Goal: Task Accomplishment & Management: Complete application form

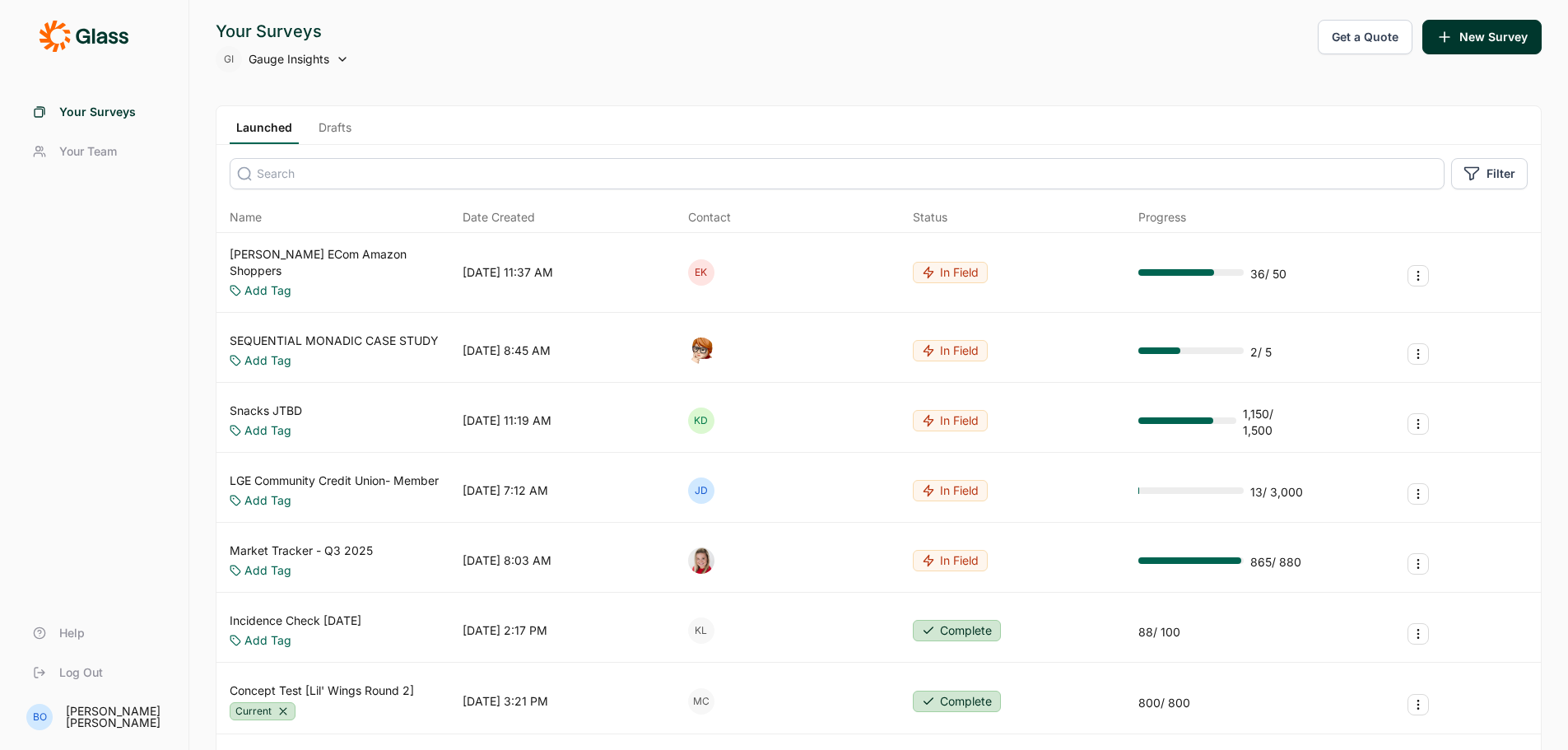
click at [461, 176] on input at bounding box center [836, 173] width 1215 height 32
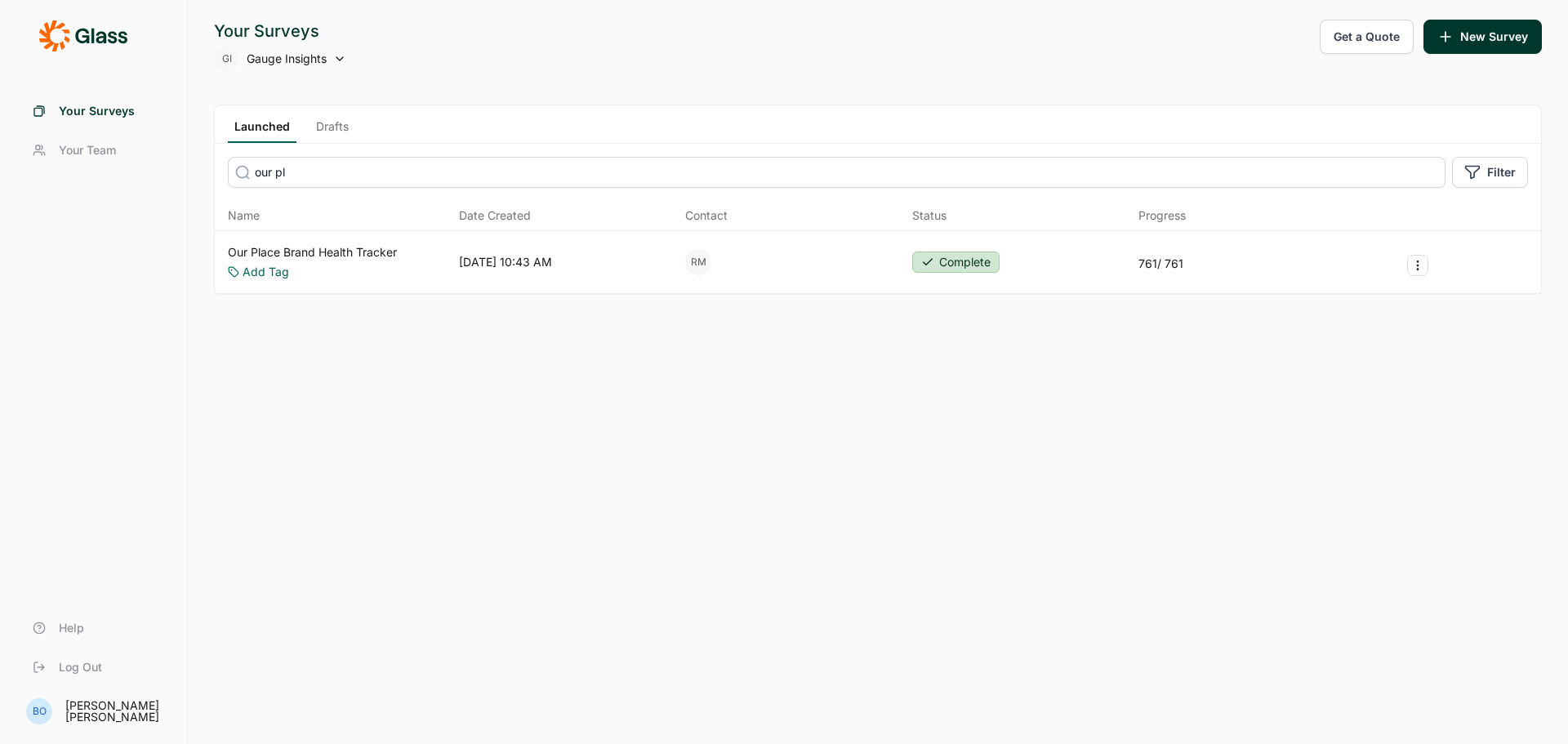
type input "our pl"
click at [358, 244] on div "Our Place Brand Health Tracker Add Tag [DATE] 10:43 AM RM Complete 761 / 761" at bounding box center [878, 263] width 1326 height 63
click at [356, 257] on link "Our Place Brand Health Tracker" at bounding box center [312, 253] width 169 height 16
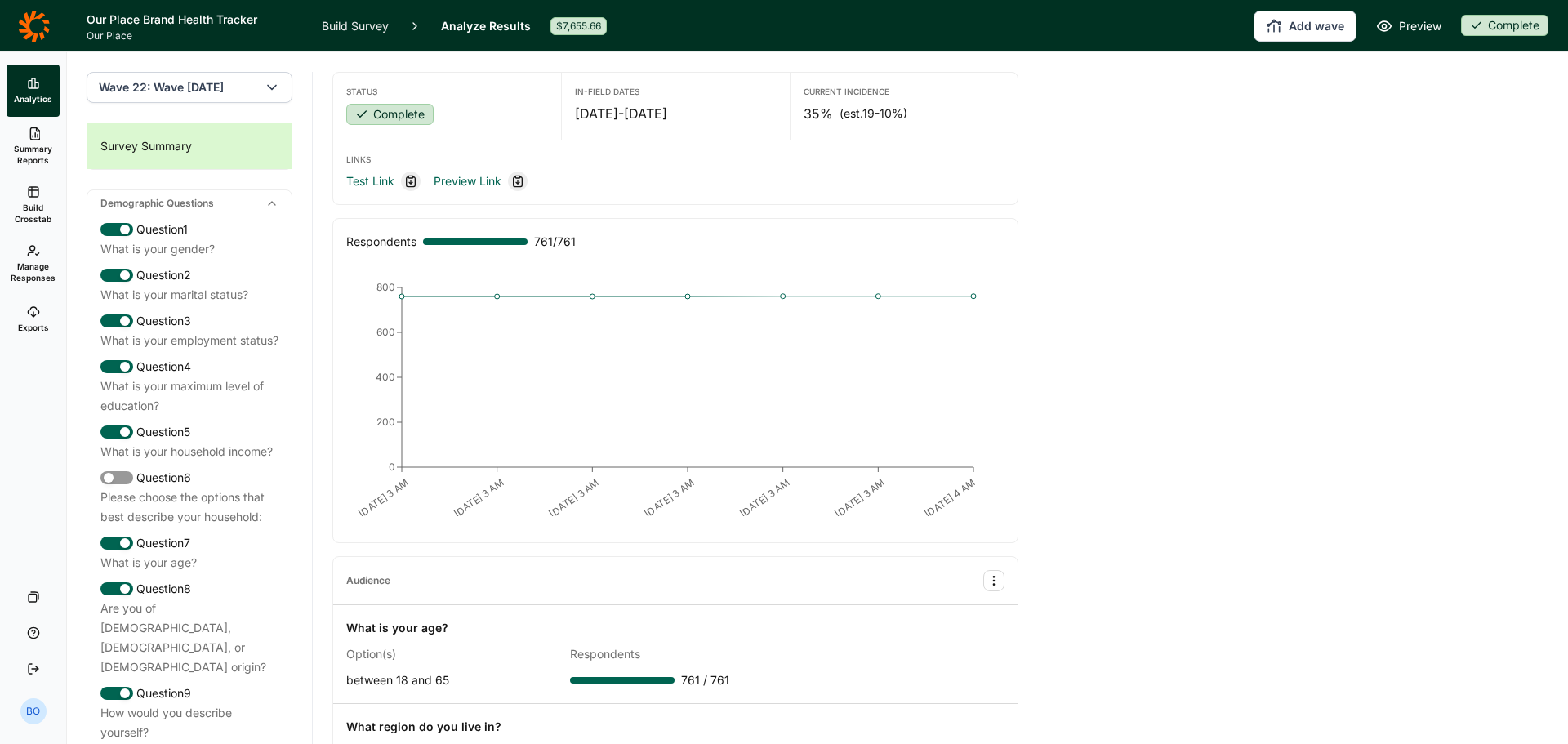
click at [1504, 22] on div "Complete" at bounding box center [1505, 25] width 88 height 22
click at [1434, 88] on button "Draft" at bounding box center [1451, 86] width 185 height 36
click at [395, 28] on ul "Build Survey Analyze Results" at bounding box center [426, 25] width 209 height 51
click at [375, 29] on link "Build Survey" at bounding box center [355, 25] width 67 height 51
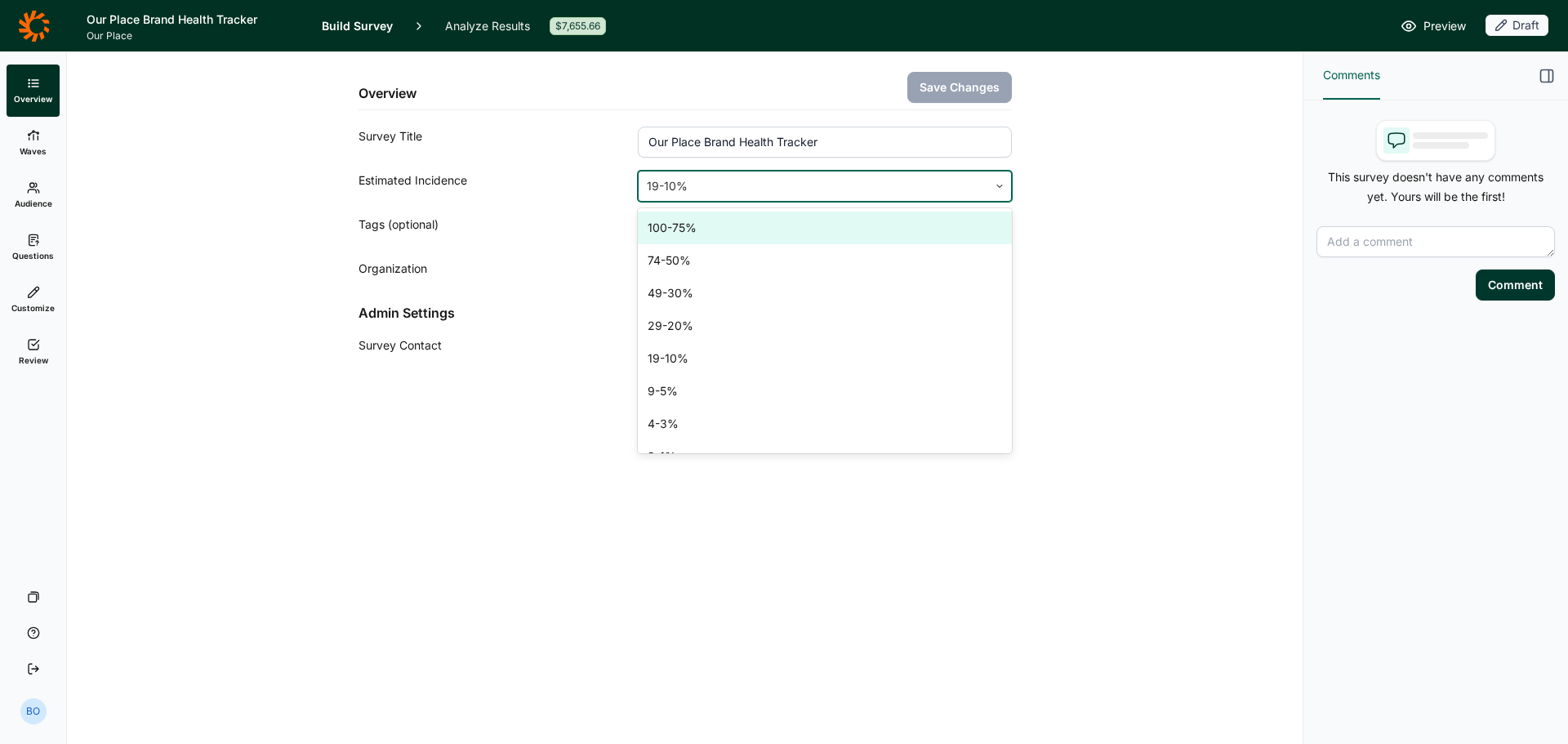
click at [727, 189] on div at bounding box center [813, 186] width 332 height 23
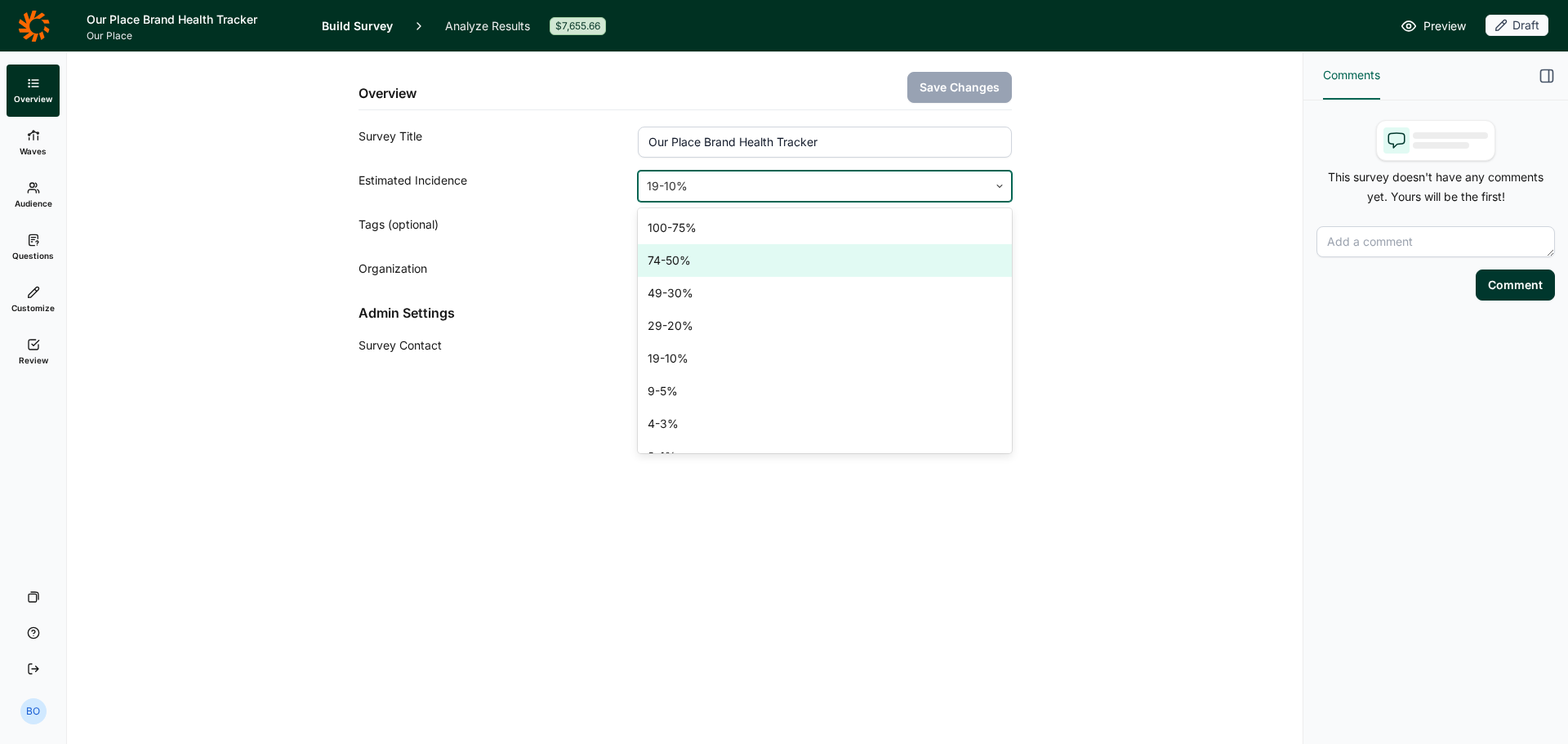
click at [719, 258] on div "74-50%" at bounding box center [824, 261] width 374 height 32
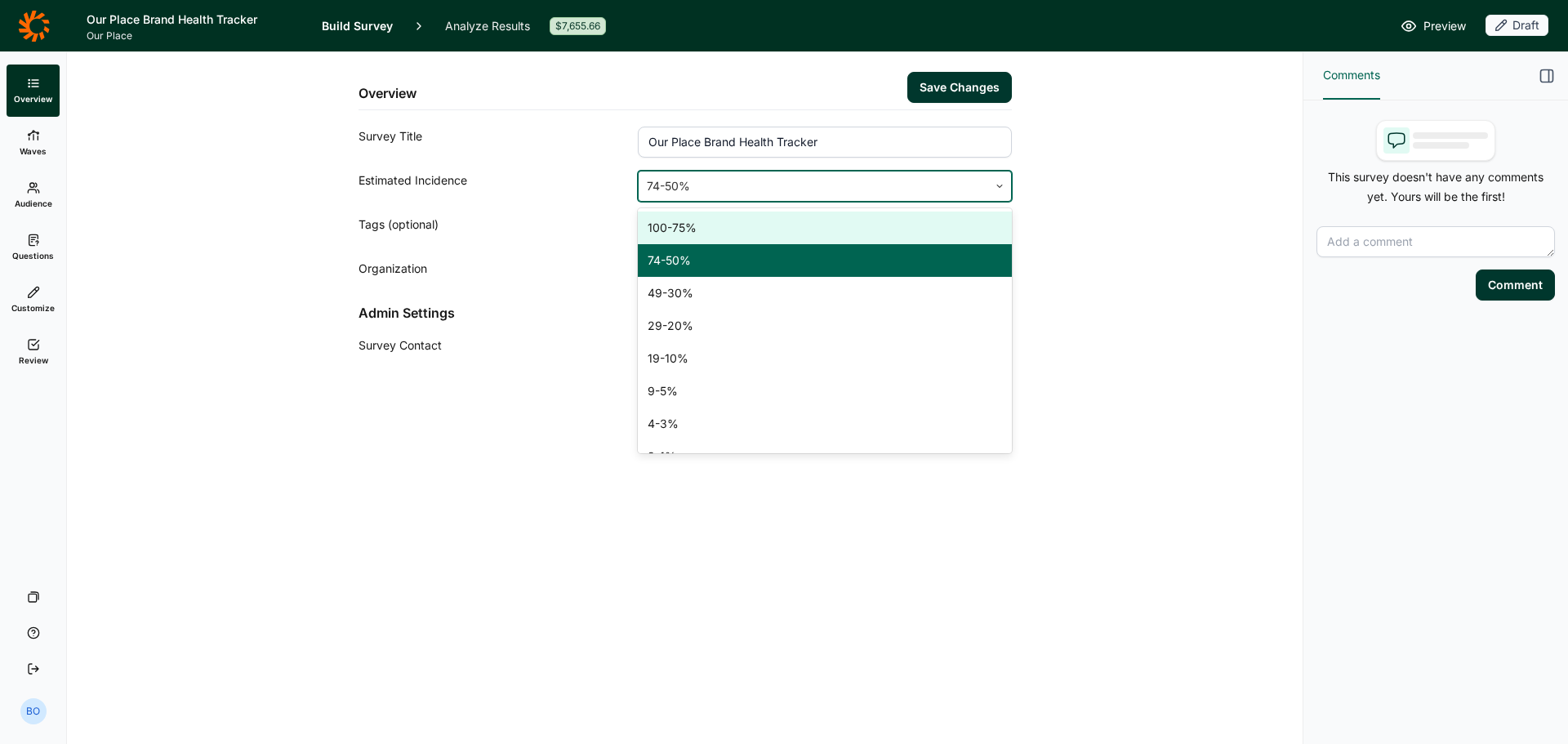
click at [857, 184] on div at bounding box center [813, 186] width 332 height 23
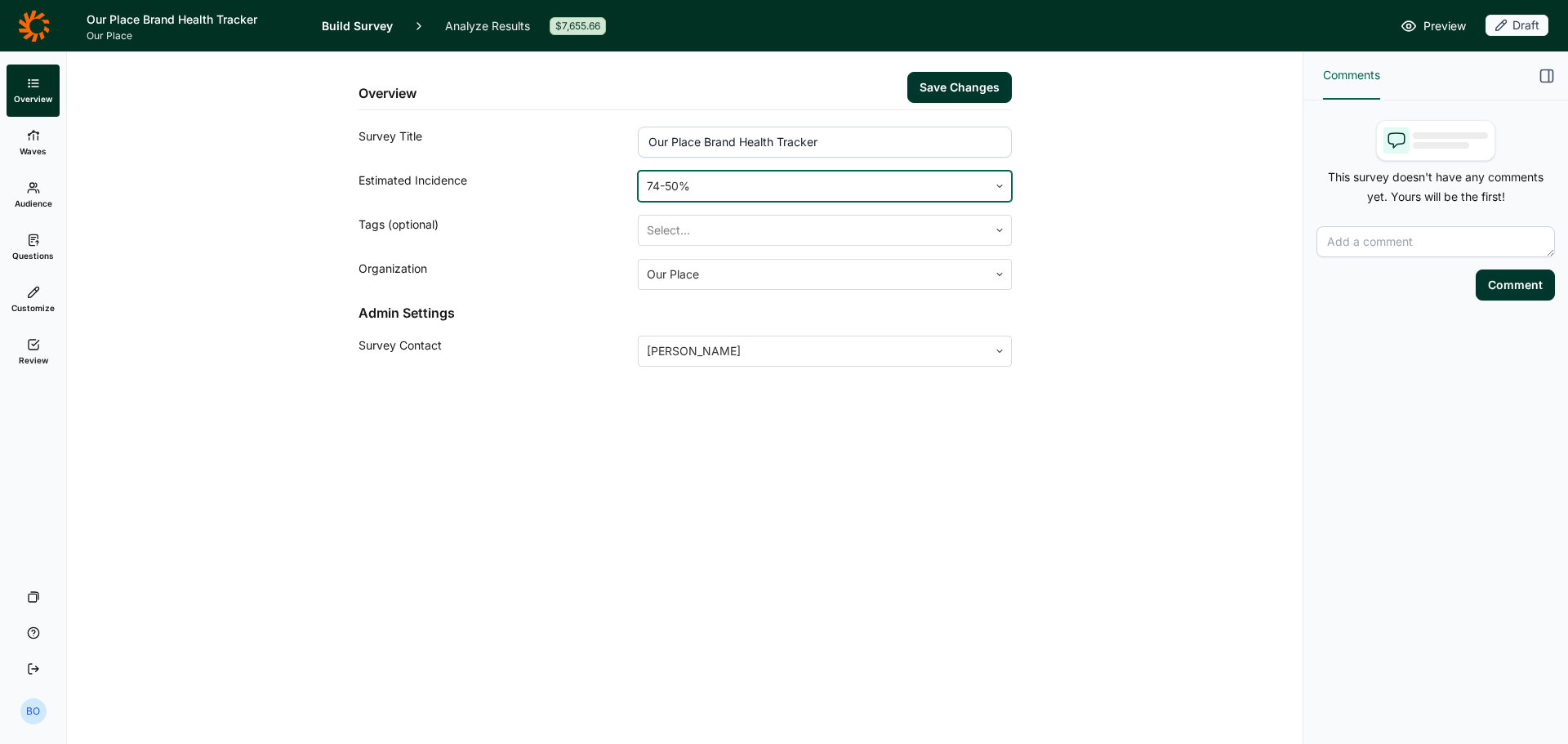
click at [849, 194] on div at bounding box center [813, 186] width 332 height 23
click at [935, 77] on button "Save Changes" at bounding box center [960, 87] width 105 height 31
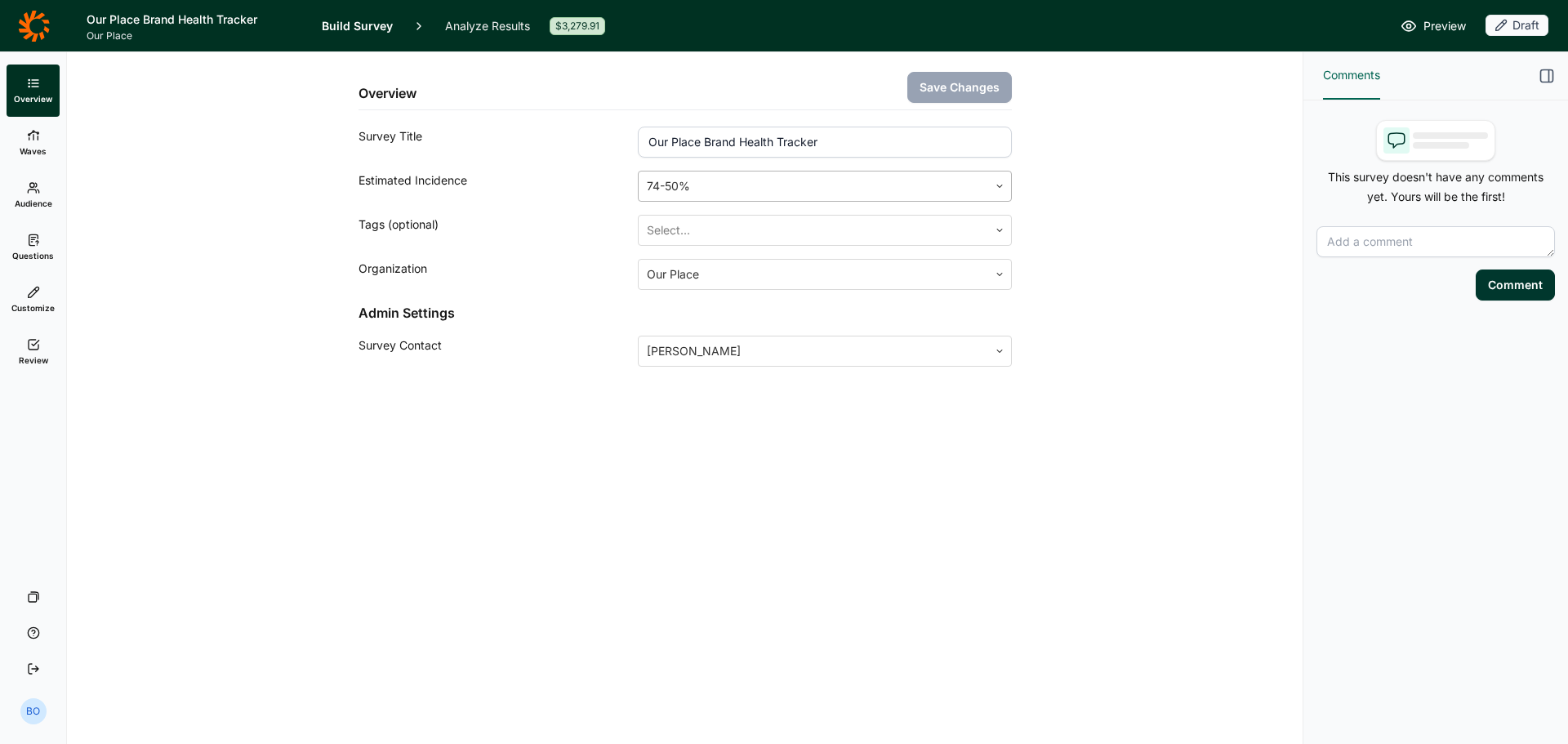
click at [976, 183] on div at bounding box center [813, 186] width 332 height 23
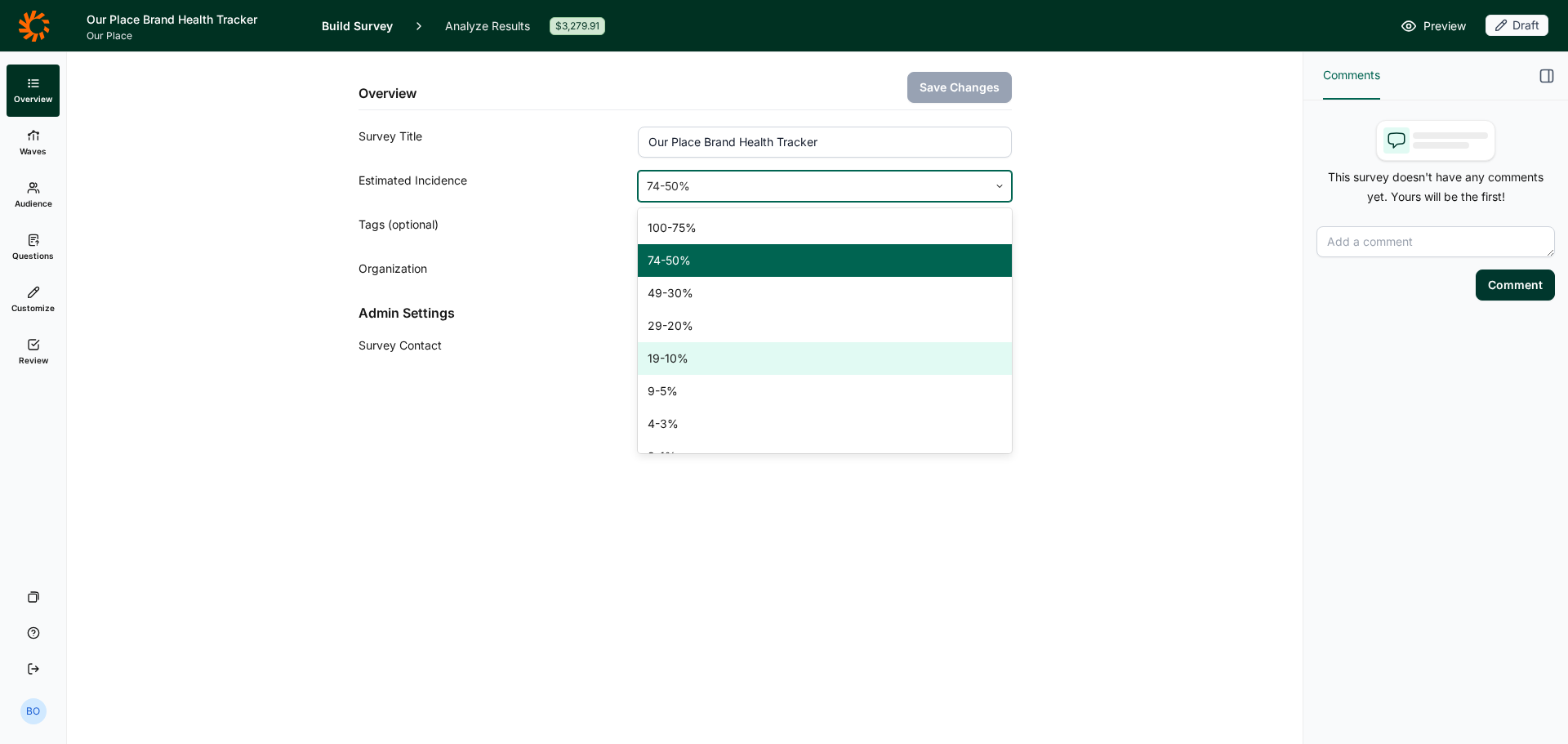
click at [841, 353] on div "19-10%" at bounding box center [824, 359] width 374 height 32
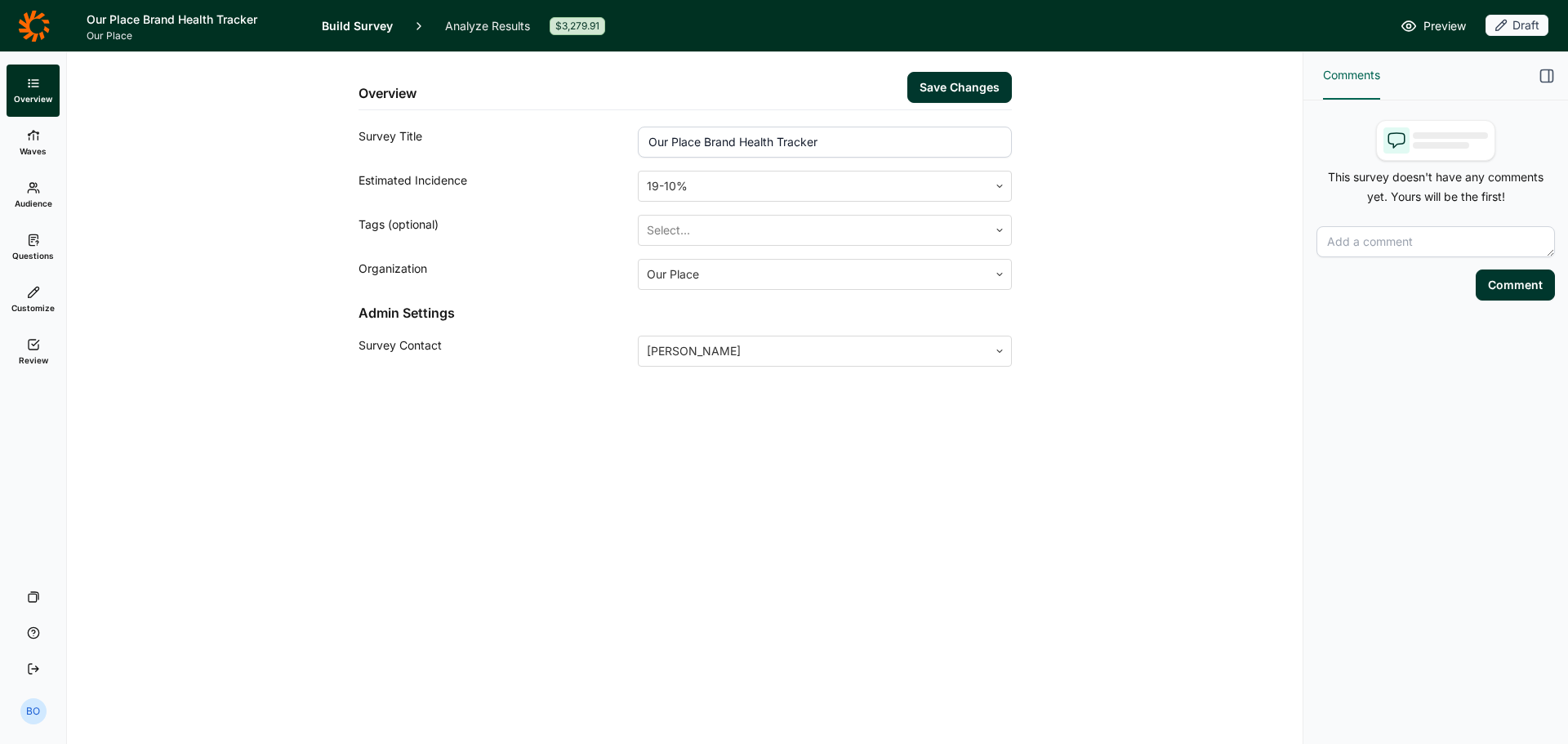
click at [1008, 83] on button "Save Changes" at bounding box center [960, 87] width 105 height 31
click at [1518, 26] on div "Draft" at bounding box center [1517, 25] width 63 height 22
click at [1437, 89] on button "Completed" at bounding box center [1451, 86] width 185 height 36
drag, startPoint x: 487, startPoint y: 24, endPoint x: 501, endPoint y: 18, distance: 15.2
click at [487, 25] on link "Analyze Results" at bounding box center [487, 25] width 85 height 51
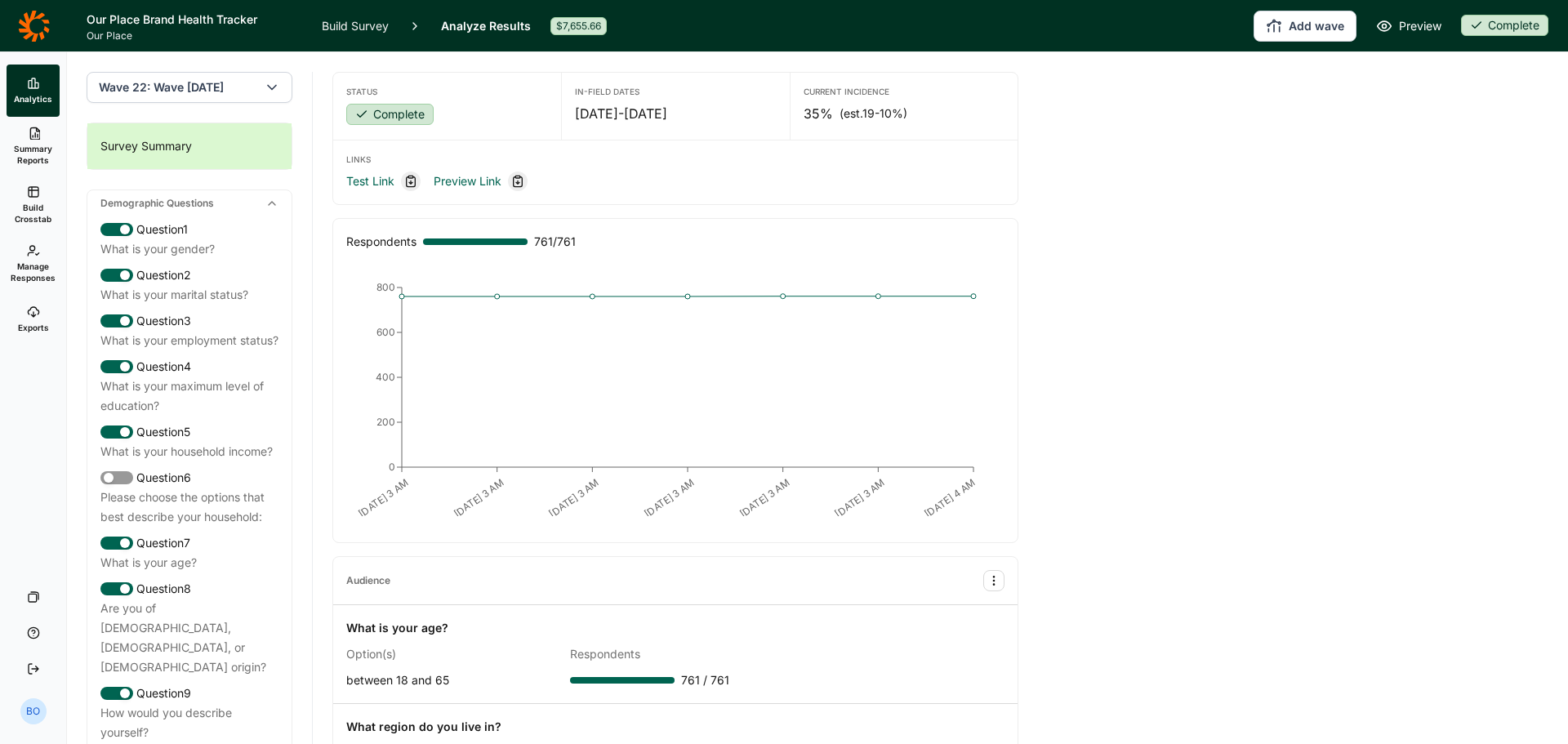
click at [1292, 31] on button "Add wave" at bounding box center [1305, 26] width 103 height 31
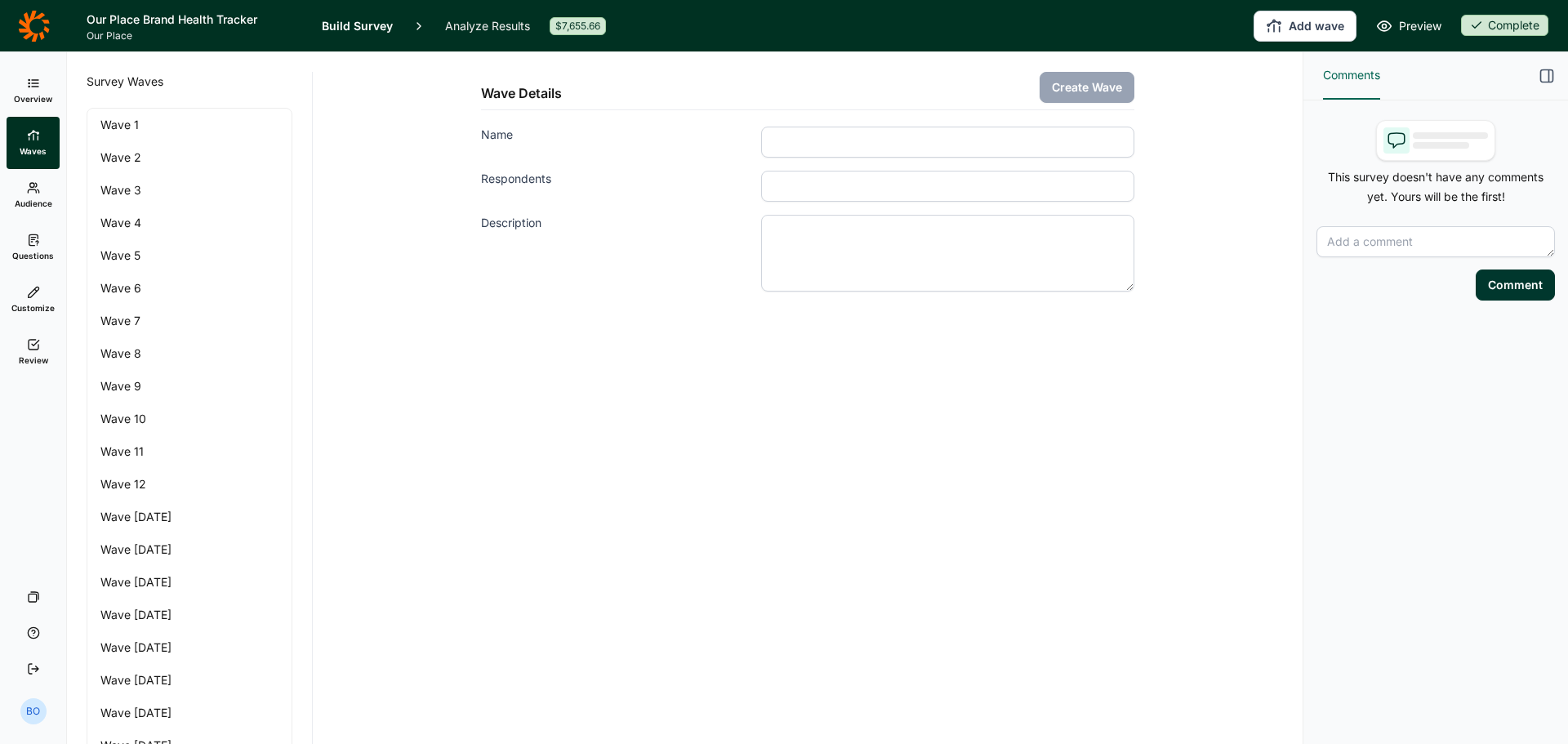
click at [892, 134] on input "Name" at bounding box center [947, 142] width 374 height 31
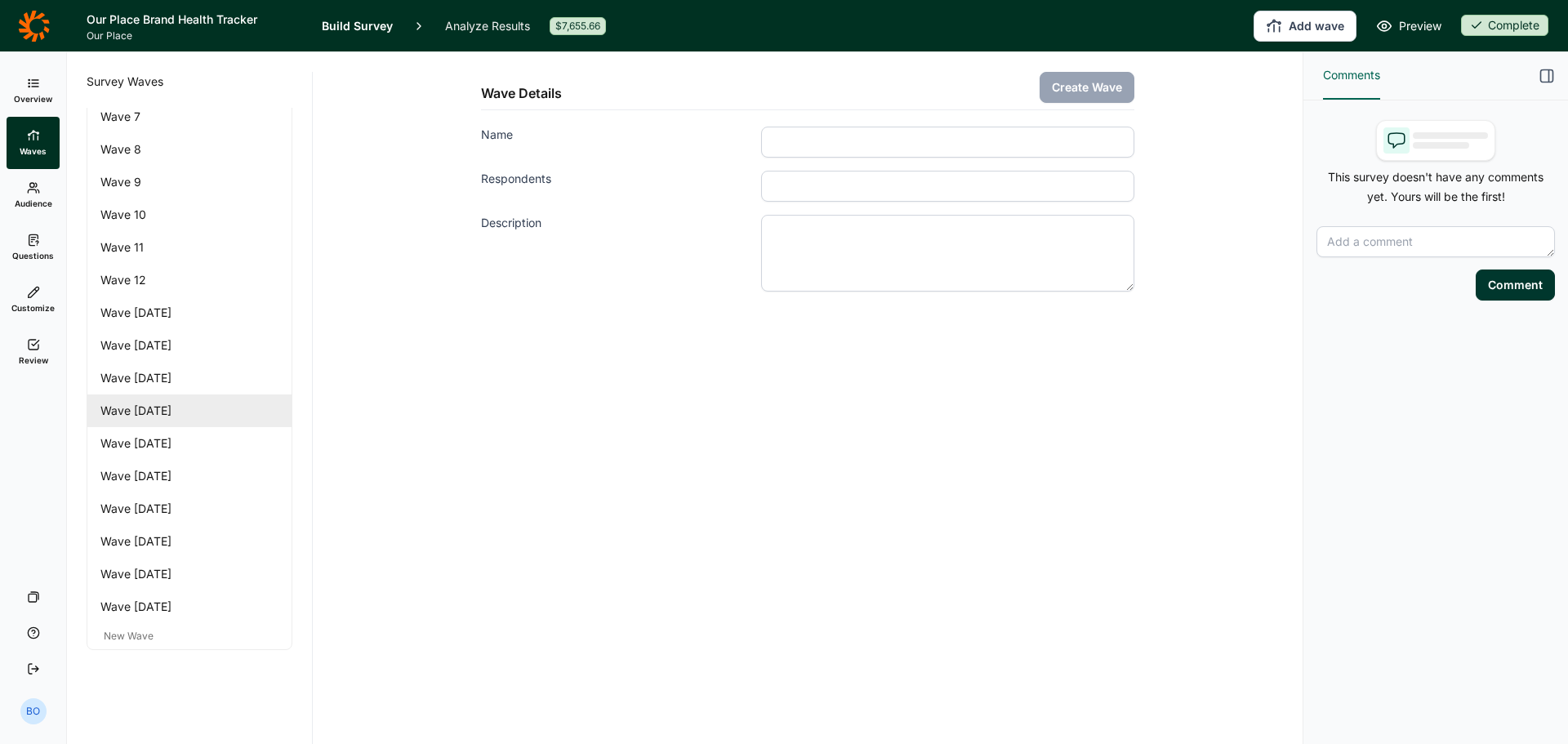
scroll to position [215, 0]
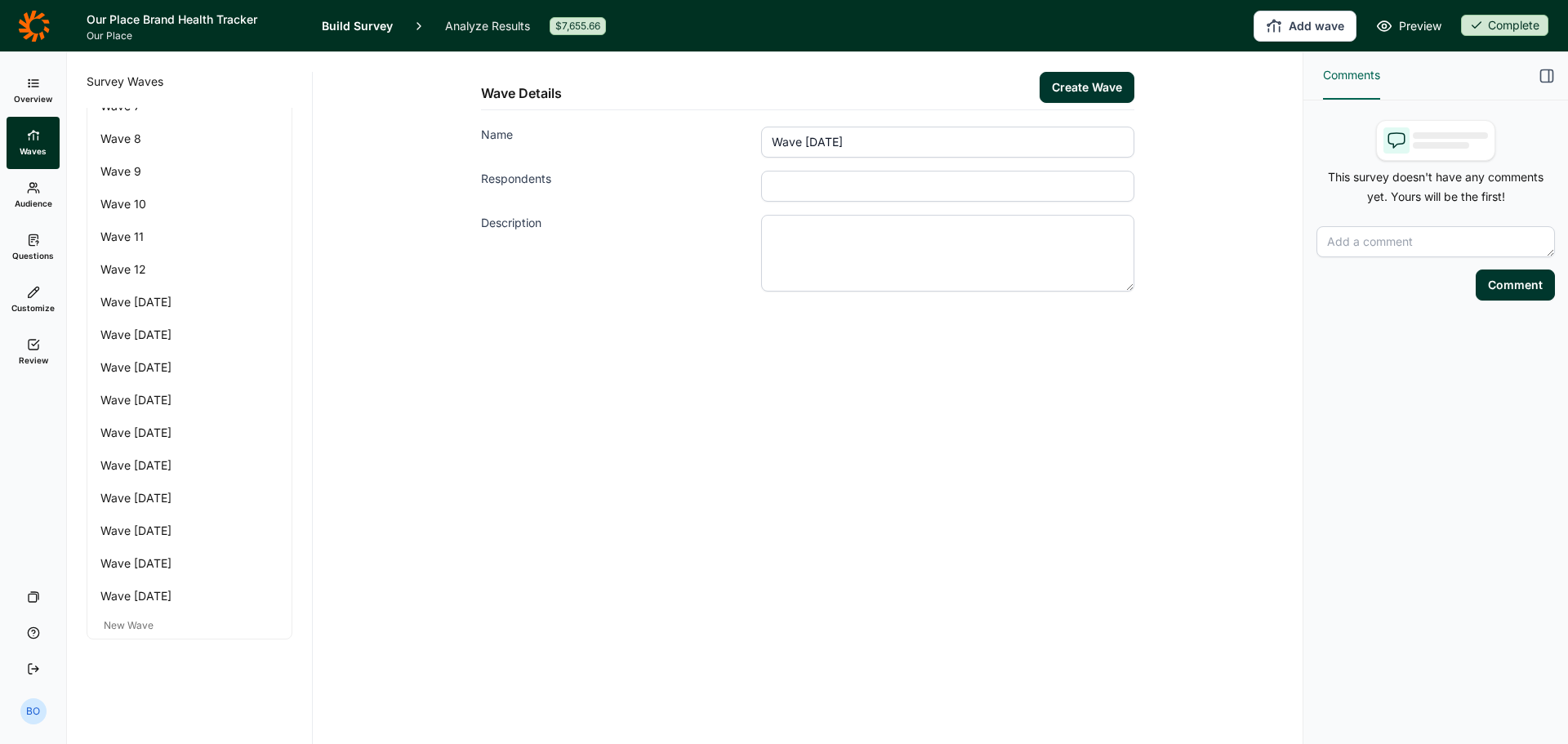
type input "Wave [DATE]"
click at [915, 182] on input "Respondents" at bounding box center [947, 186] width 374 height 31
type input "750"
click at [1064, 80] on button "Create Wave" at bounding box center [1087, 87] width 95 height 31
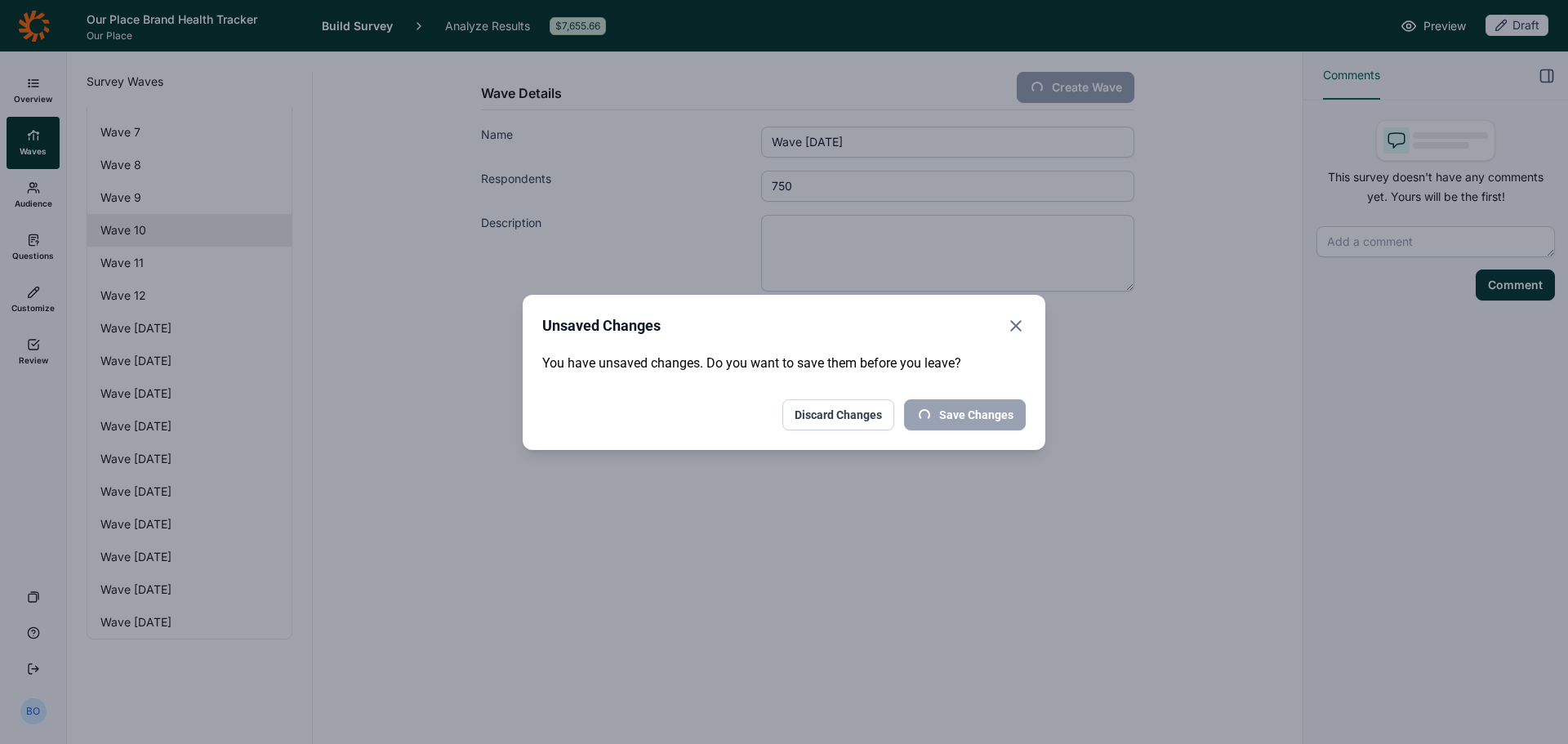
scroll to position [189, 0]
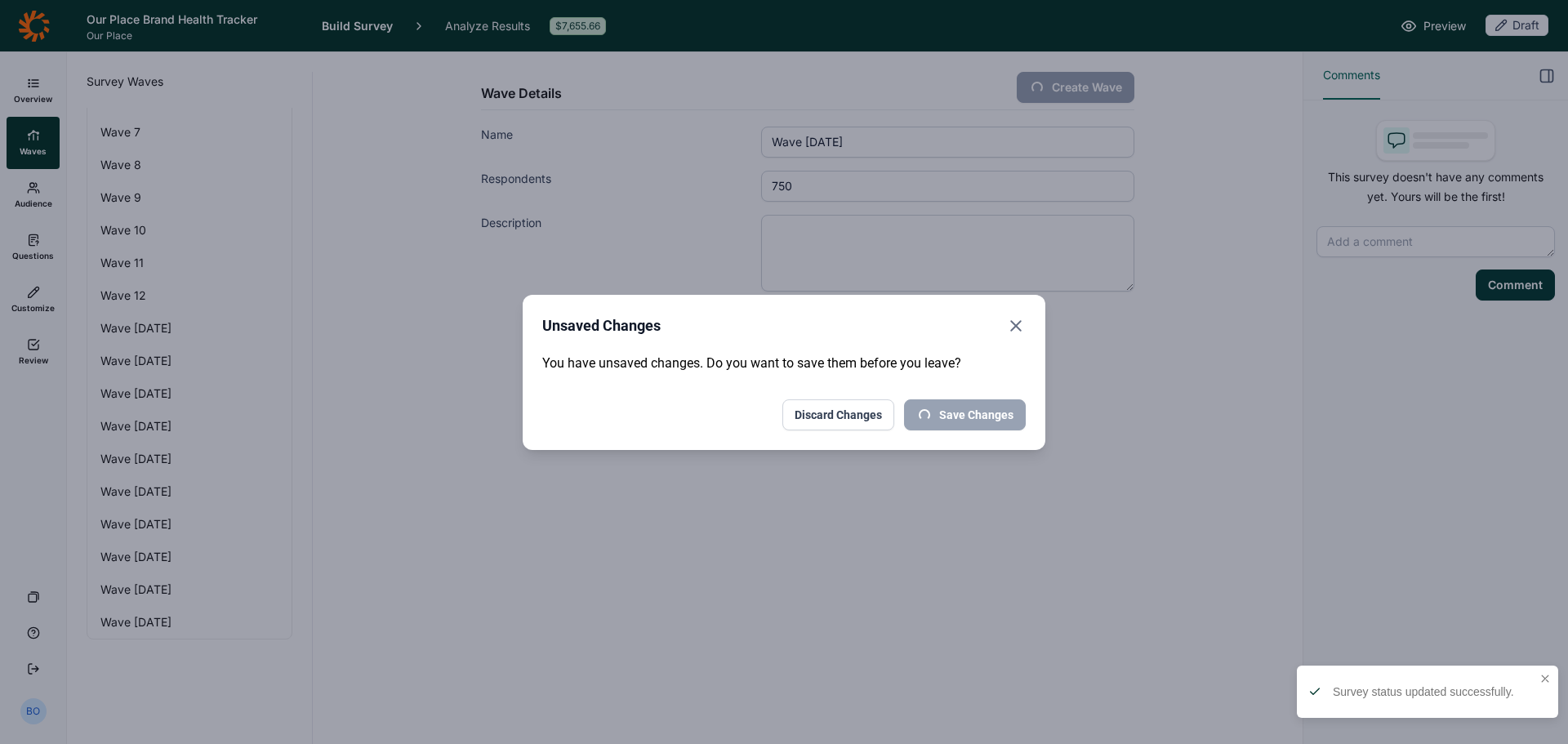
click at [1020, 326] on icon "Close" at bounding box center [1016, 326] width 20 height 20
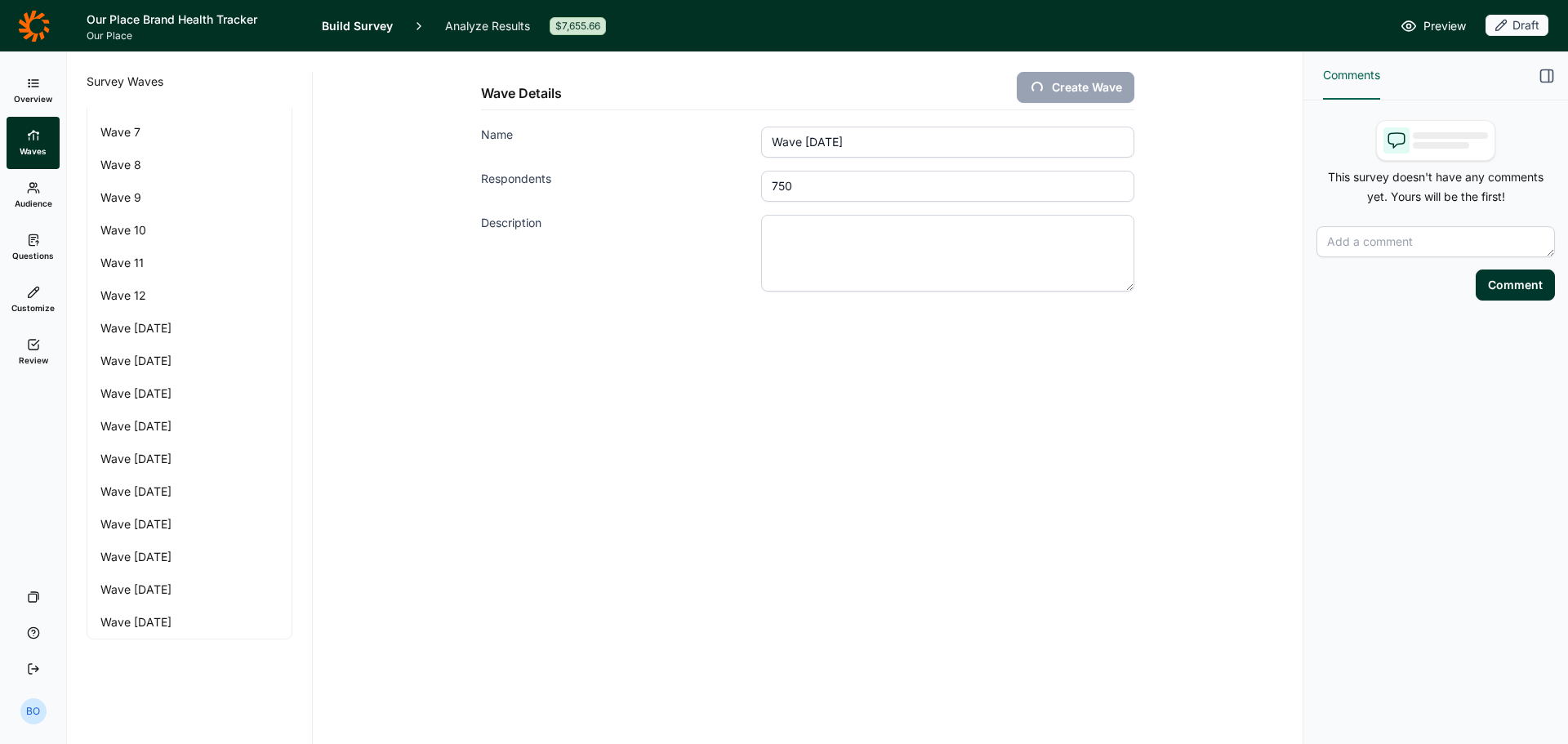
click at [33, 85] on icon at bounding box center [33, 83] width 13 height 13
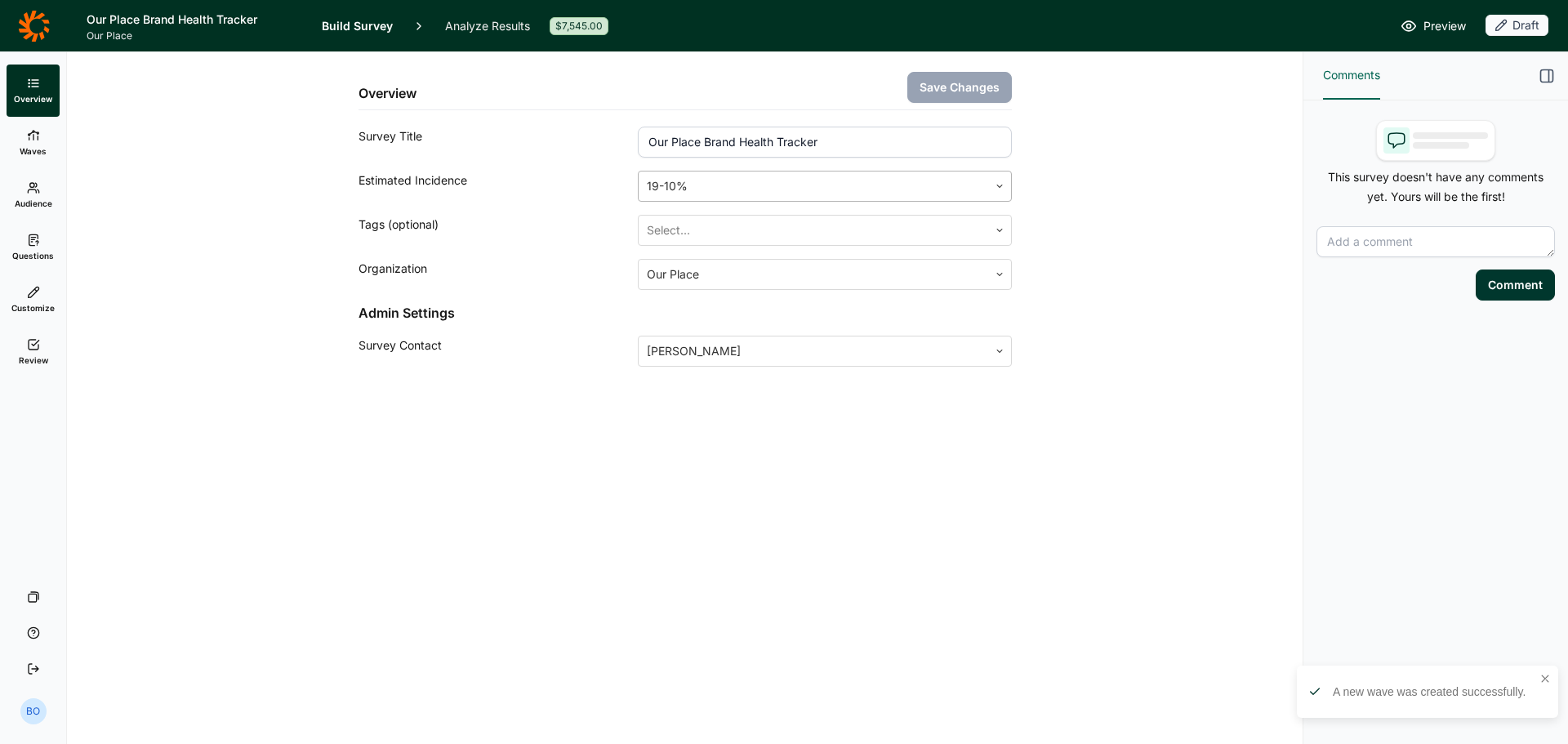
click at [738, 192] on div at bounding box center [813, 186] width 332 height 23
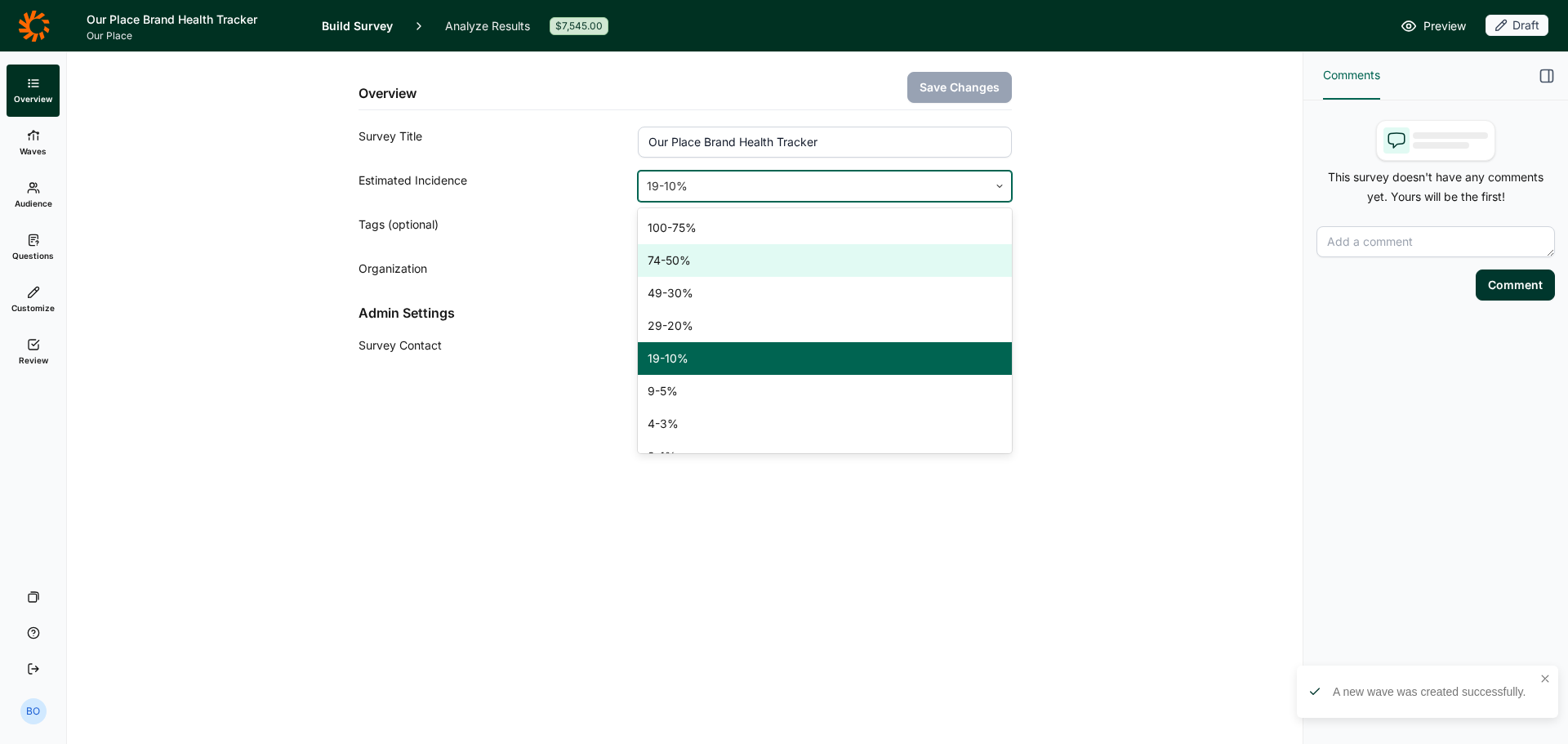
click at [725, 260] on div "74-50%" at bounding box center [824, 261] width 374 height 32
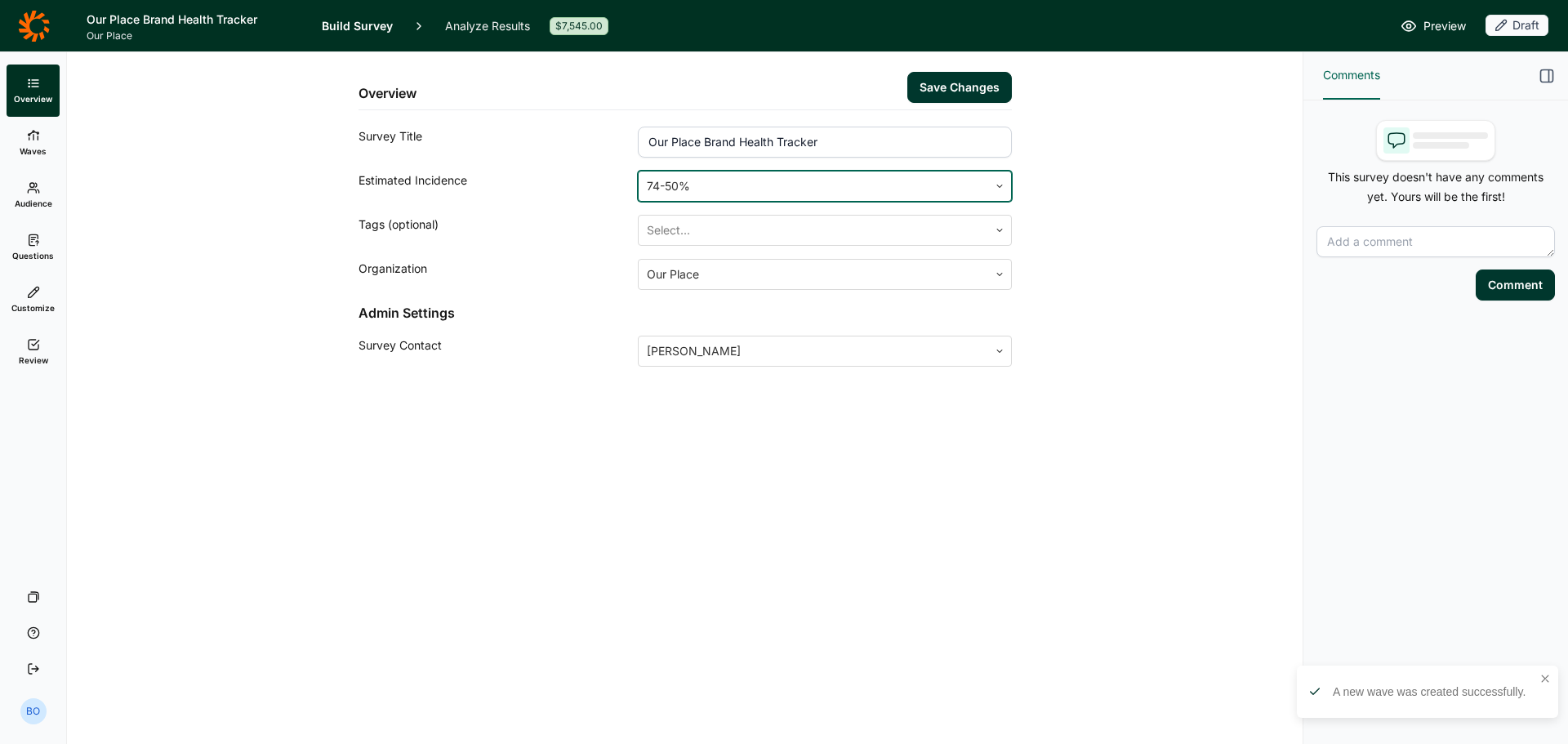
click at [1004, 92] on button "Save Changes" at bounding box center [960, 87] width 105 height 31
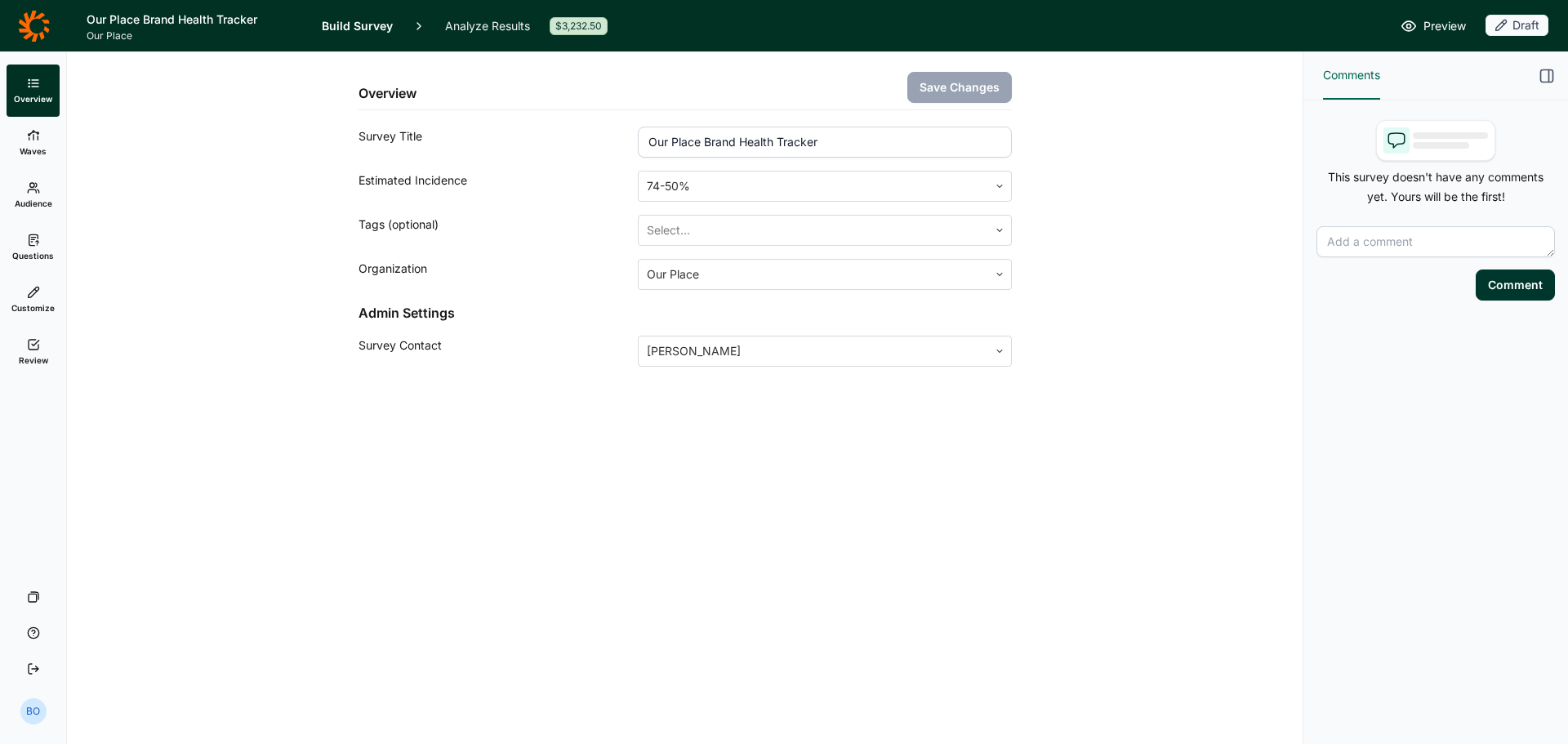
click at [39, 150] on span "Waves" at bounding box center [33, 151] width 27 height 12
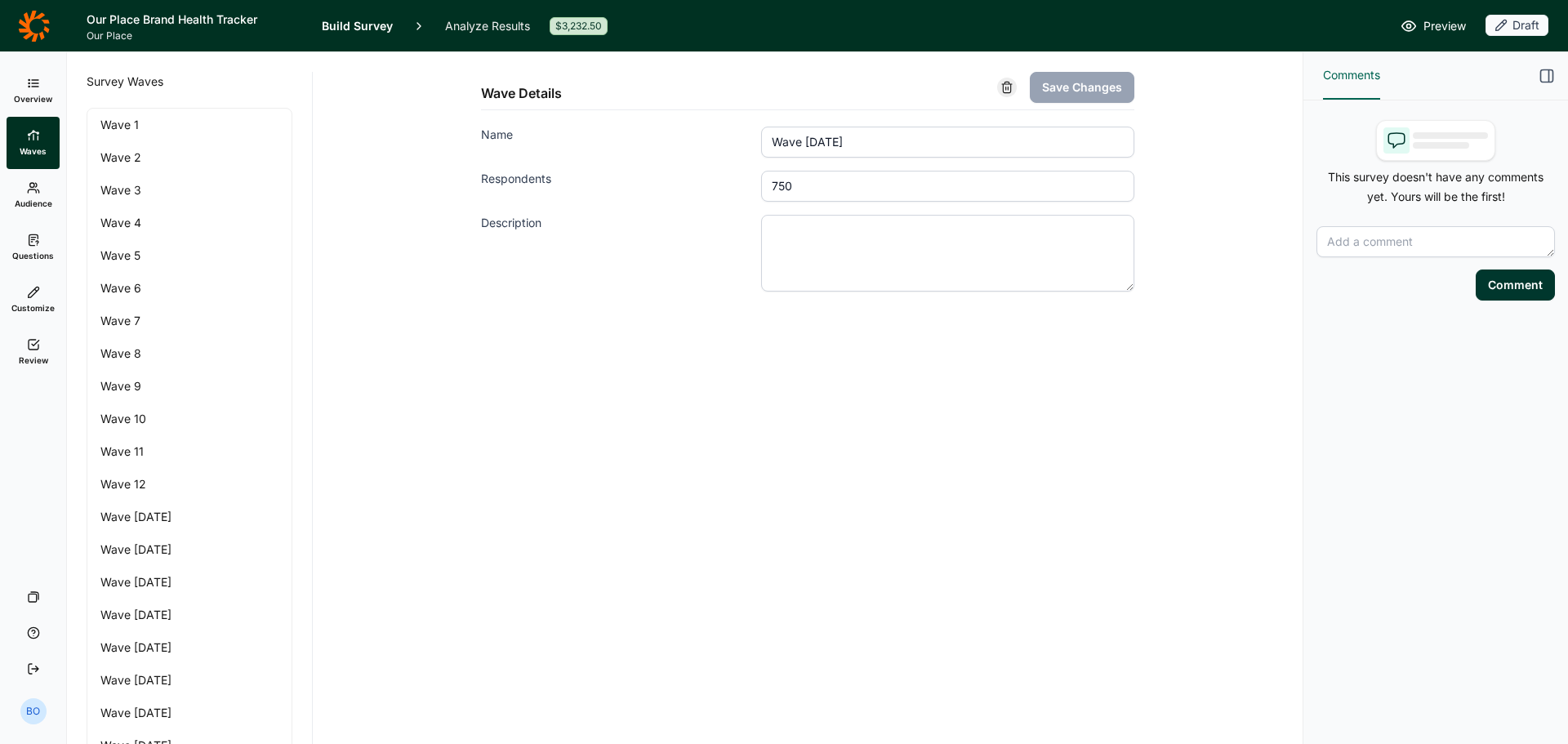
click at [34, 195] on link "Audience" at bounding box center [32, 195] width 53 height 52
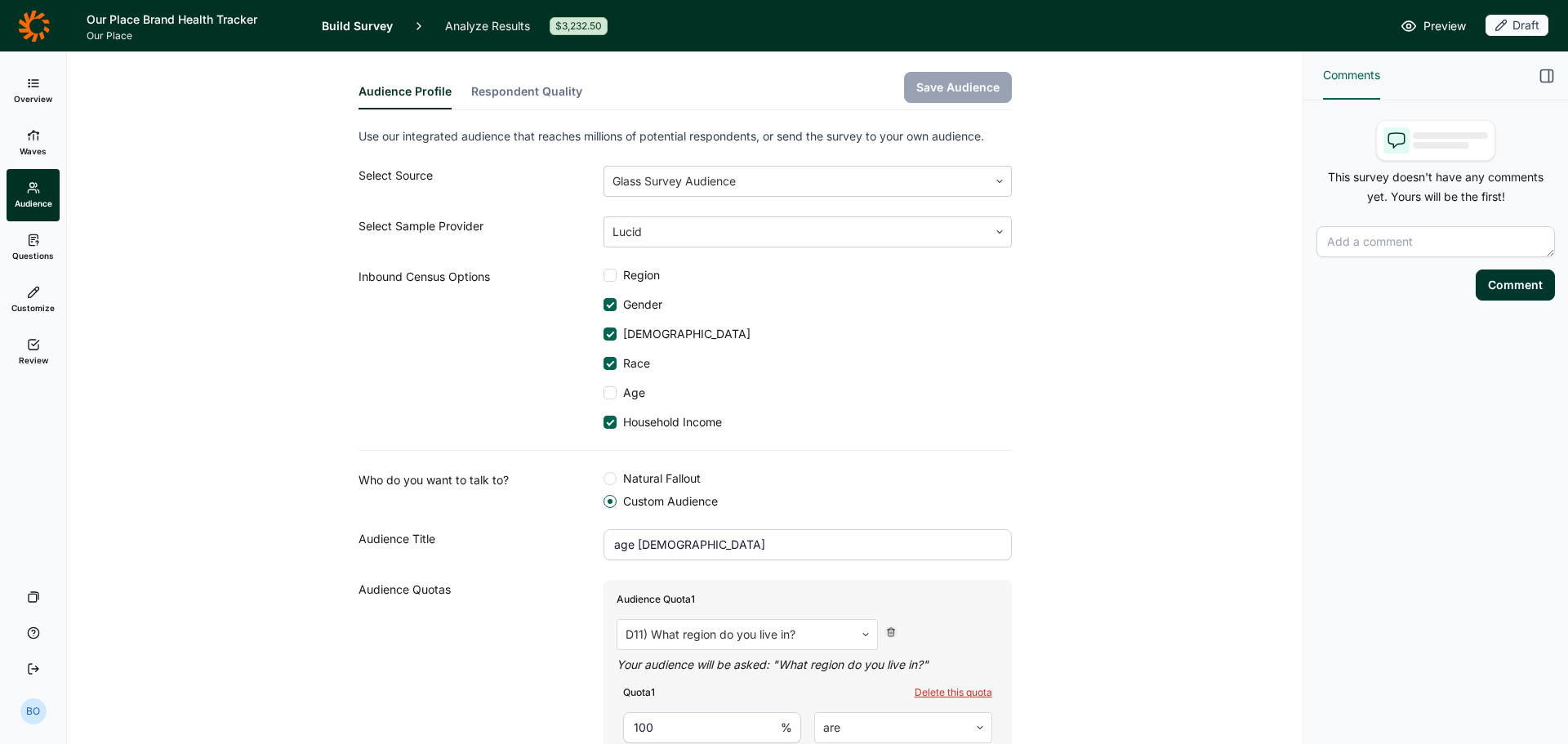
click at [633, 273] on span "Region" at bounding box center [638, 275] width 43 height 16
click at [604, 275] on input "Region" at bounding box center [604, 275] width 0 height 0
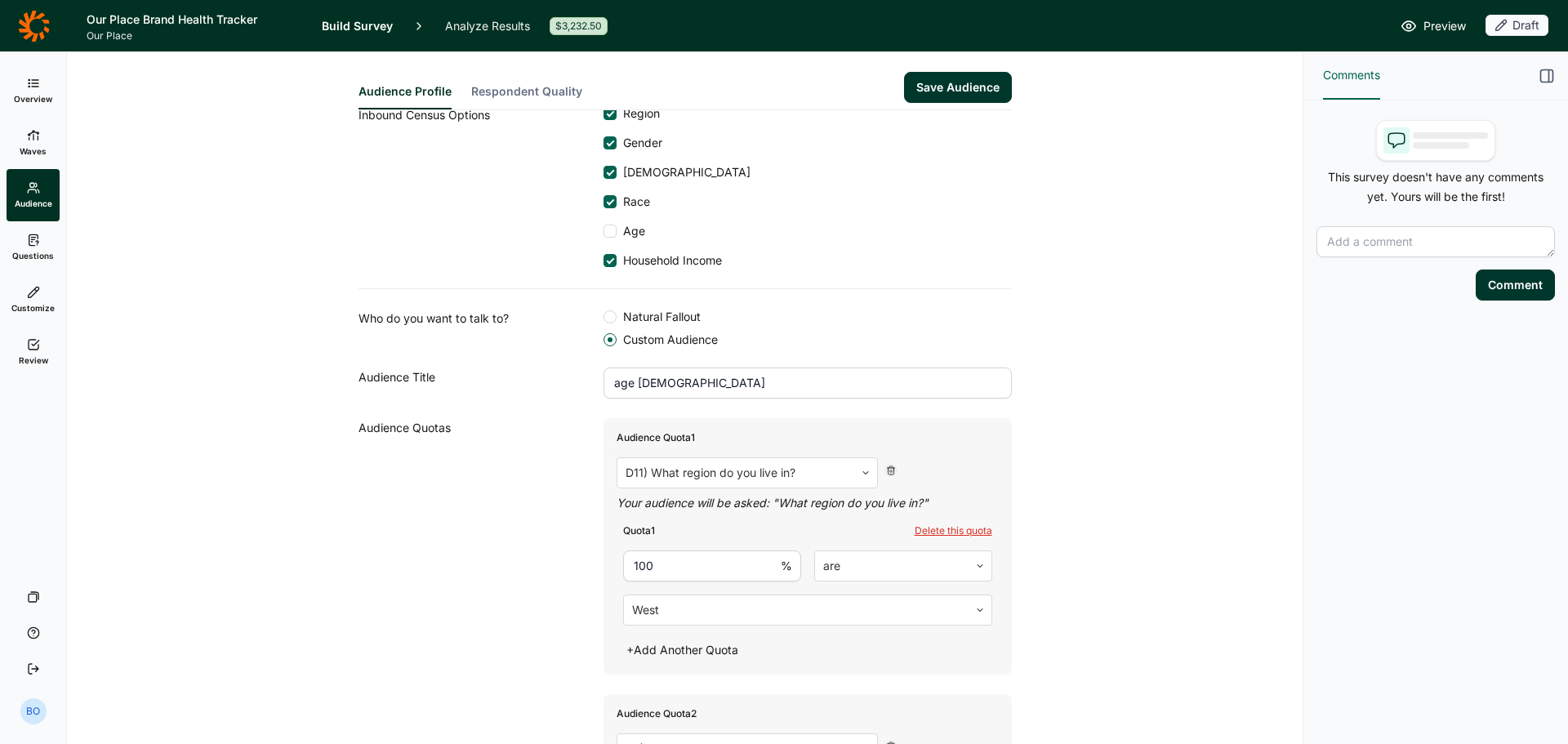
scroll to position [163, 0]
click at [886, 465] on icon at bounding box center [891, 469] width 10 height 10
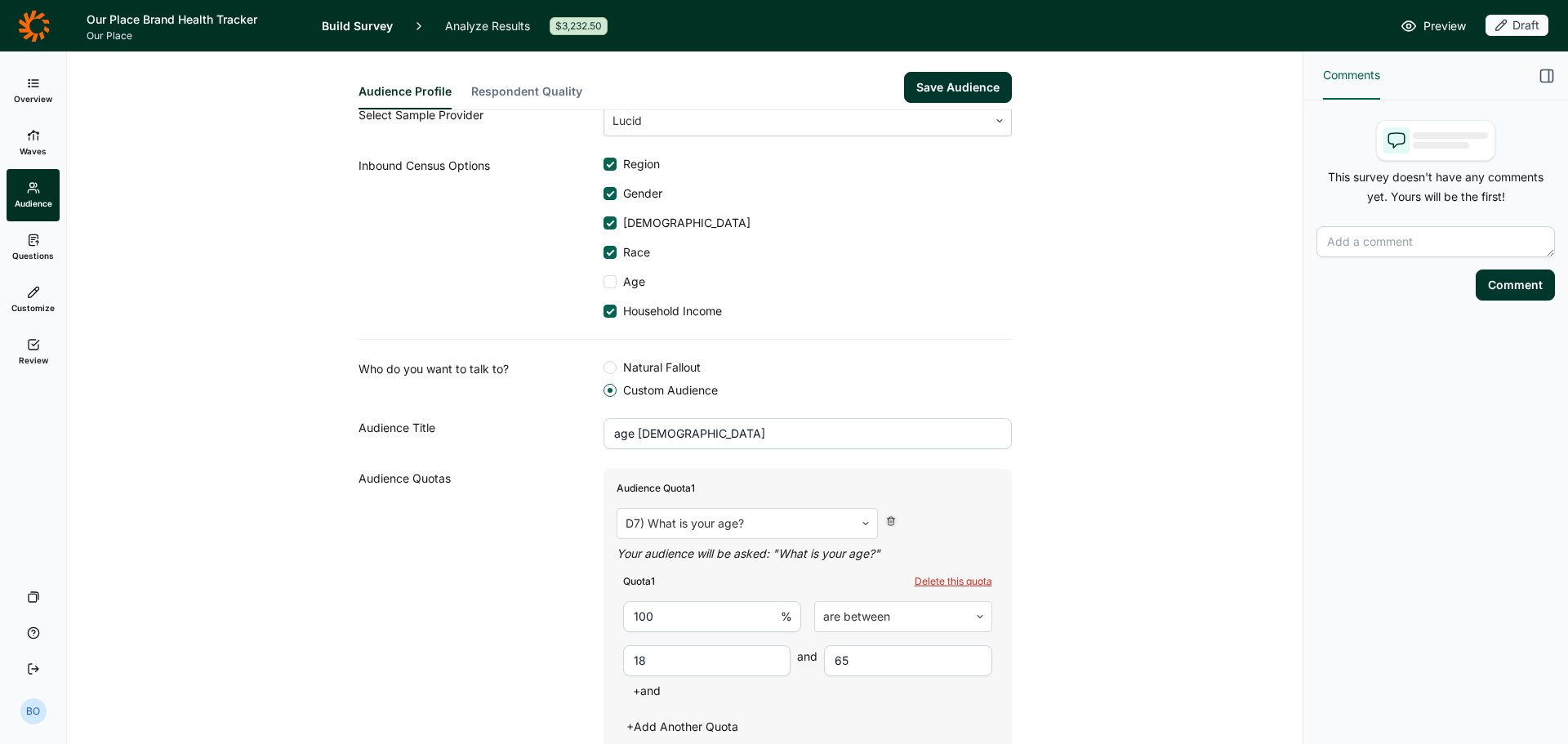
scroll to position [82, 0]
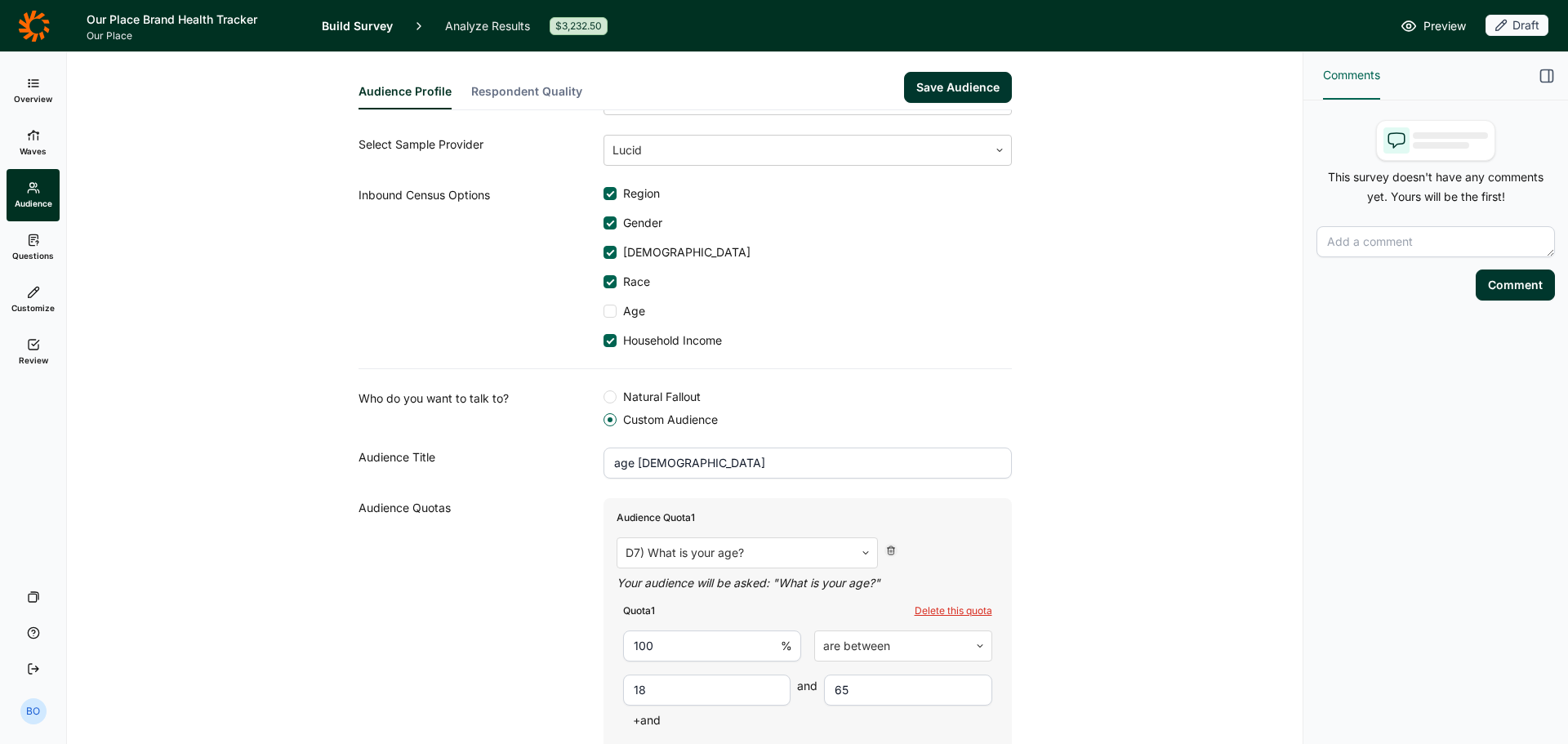
click at [957, 82] on button "Save Audience" at bounding box center [958, 87] width 108 height 31
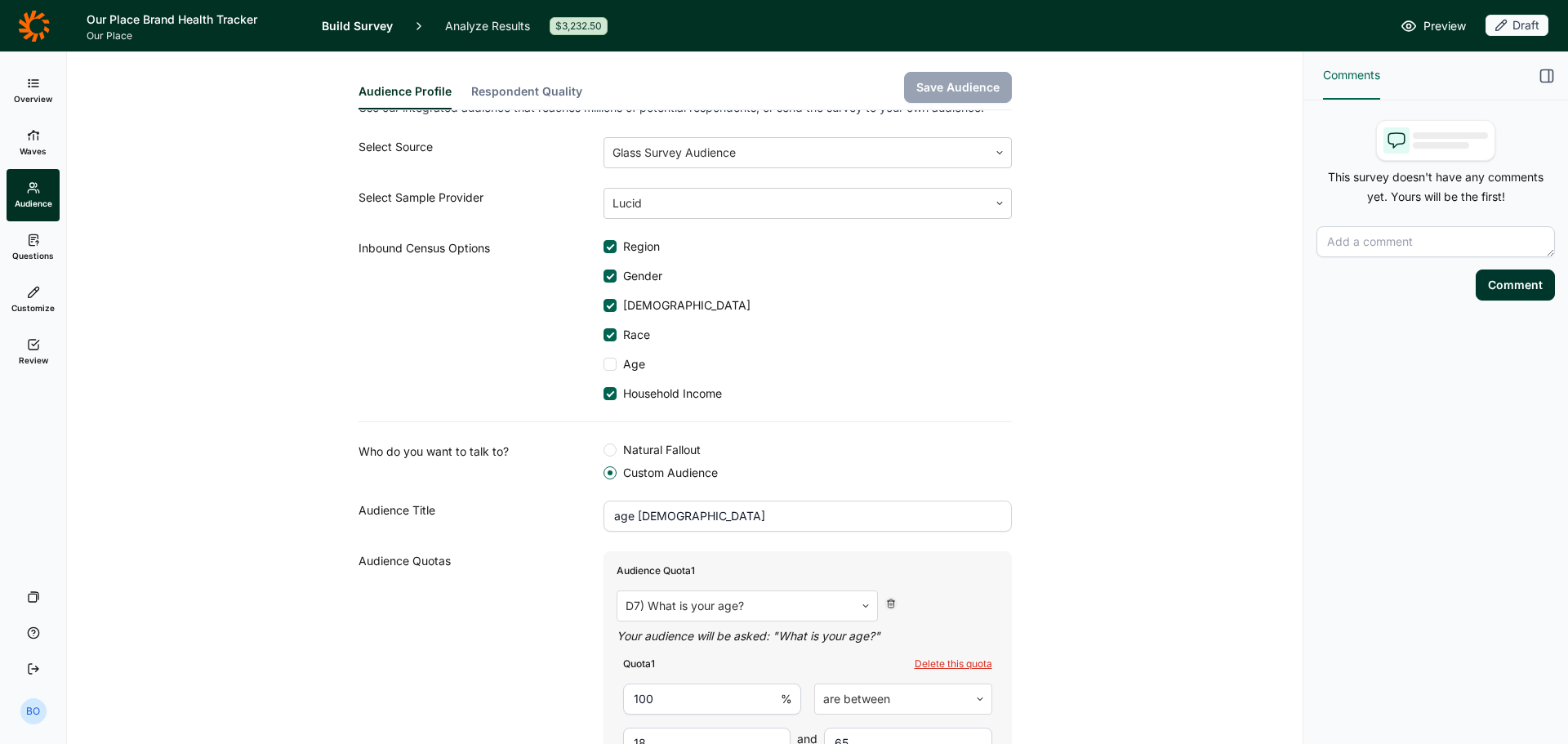
scroll to position [0, 0]
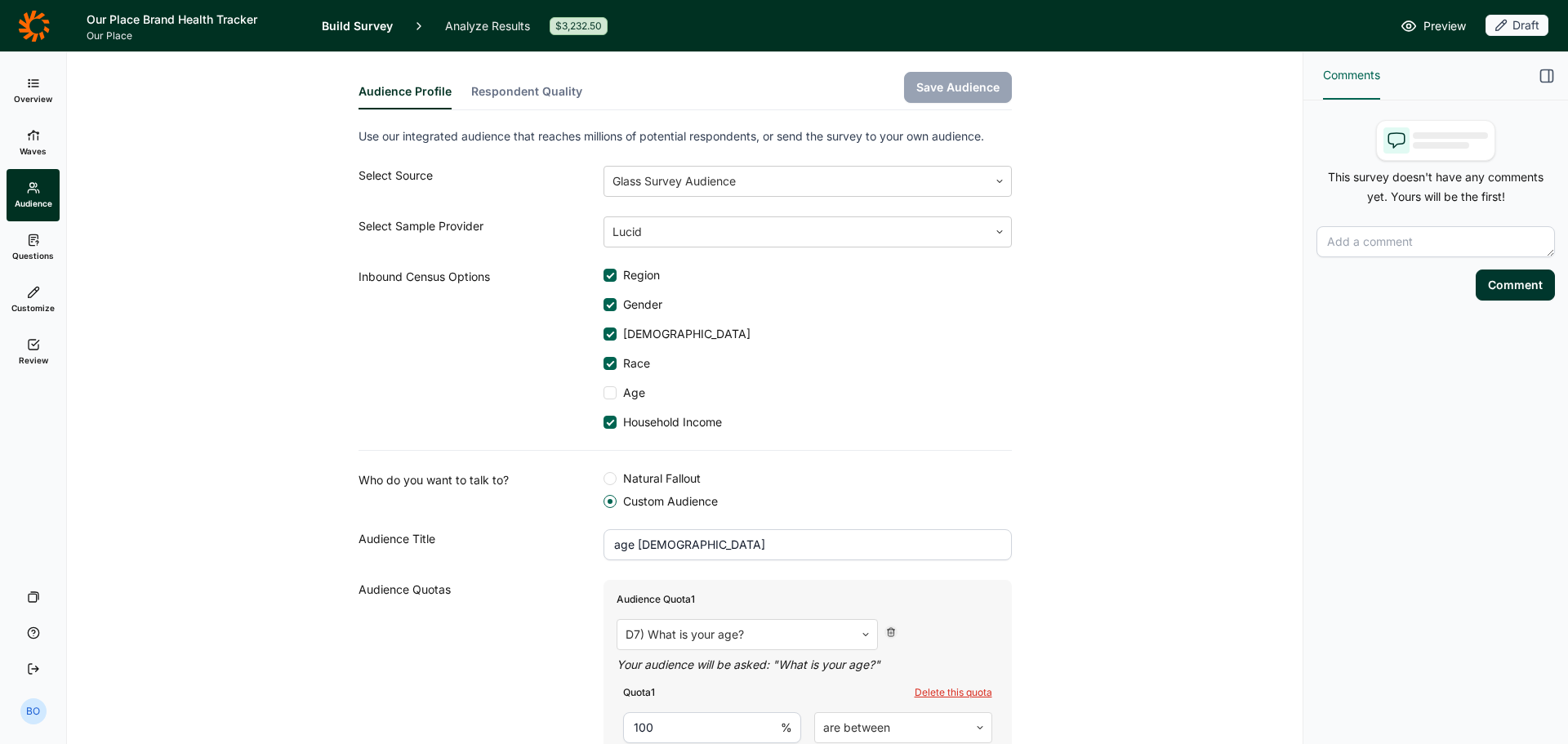
click at [39, 230] on link "Questions" at bounding box center [32, 247] width 53 height 52
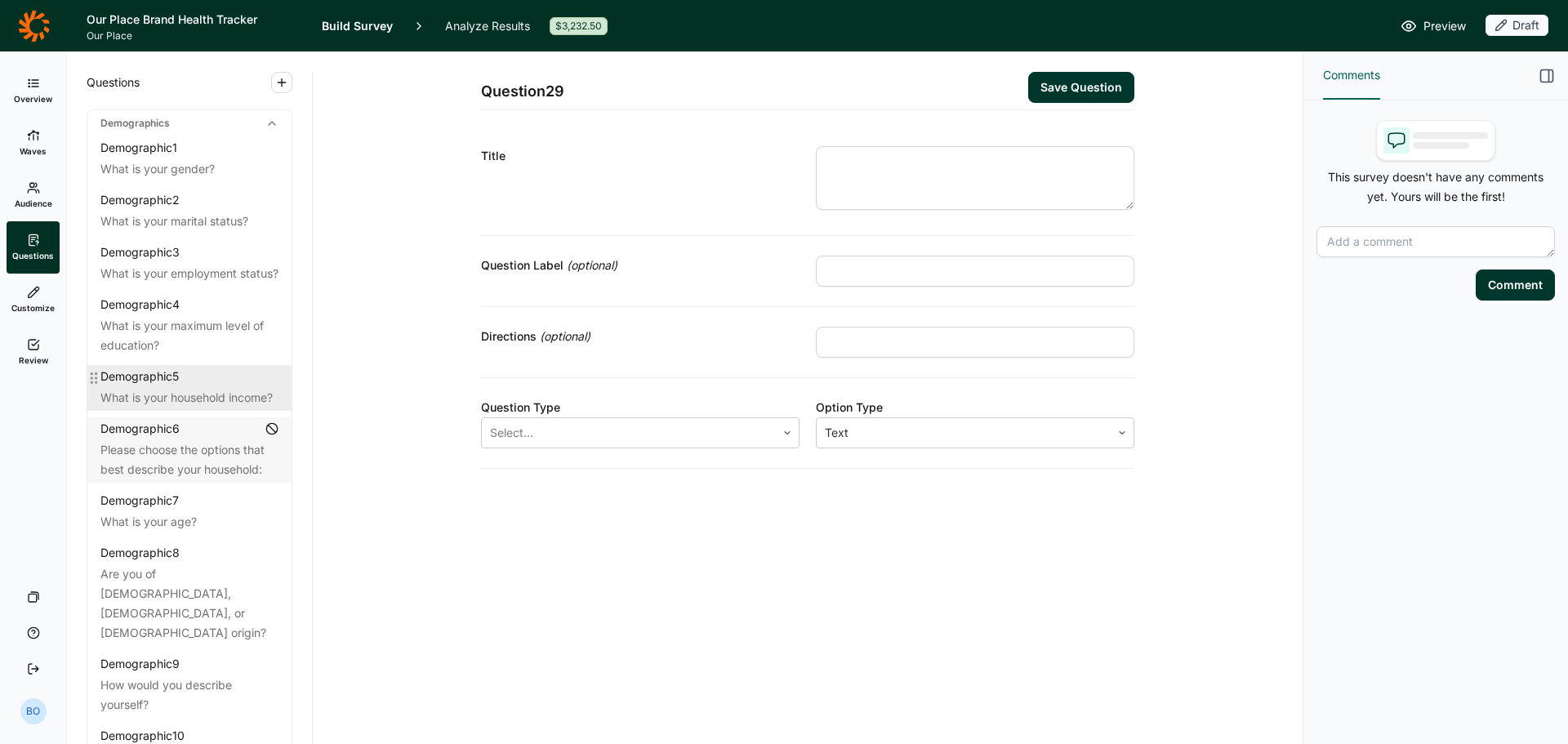
click at [217, 408] on div "What is your household income?" at bounding box center [189, 398] width 178 height 20
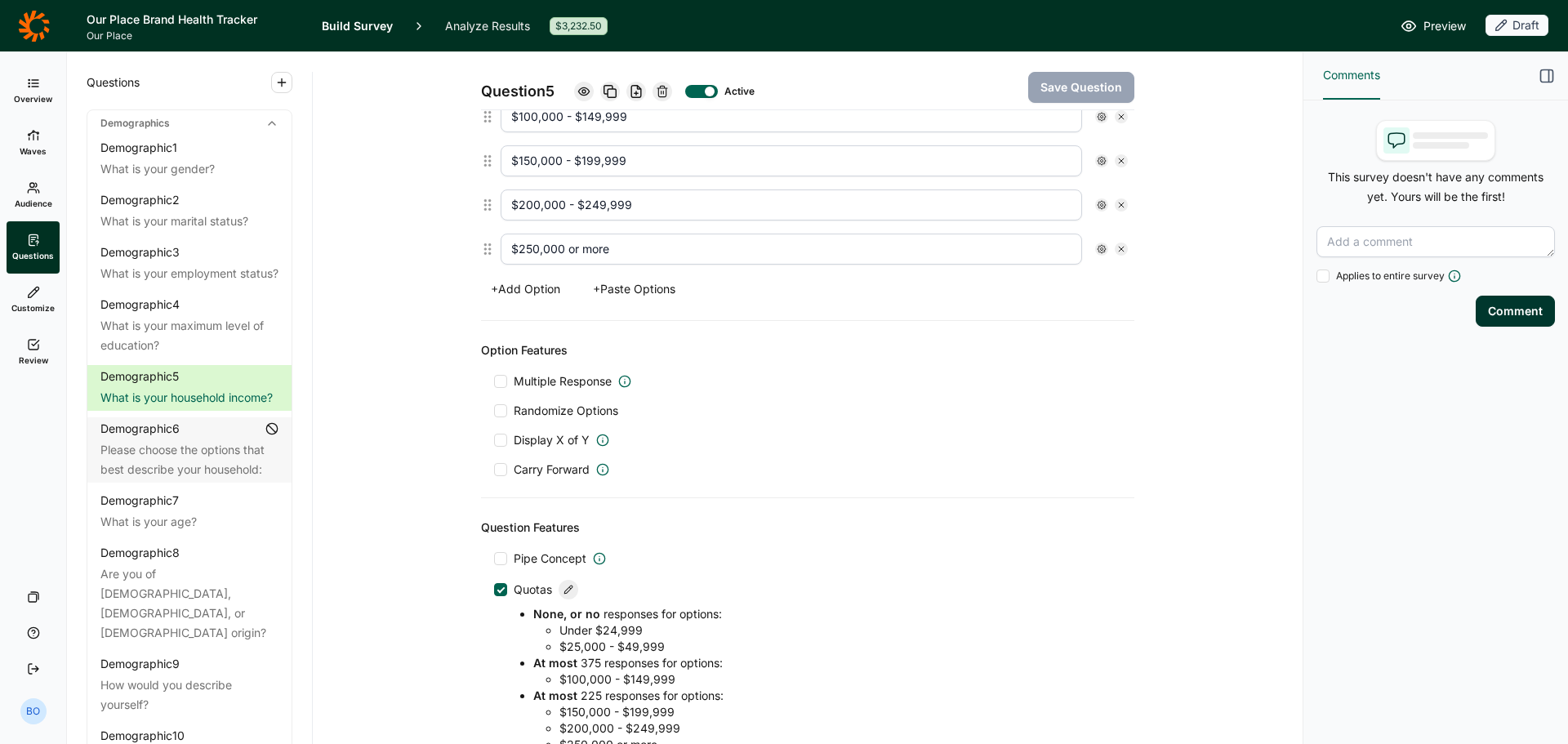
scroll to position [817, 0]
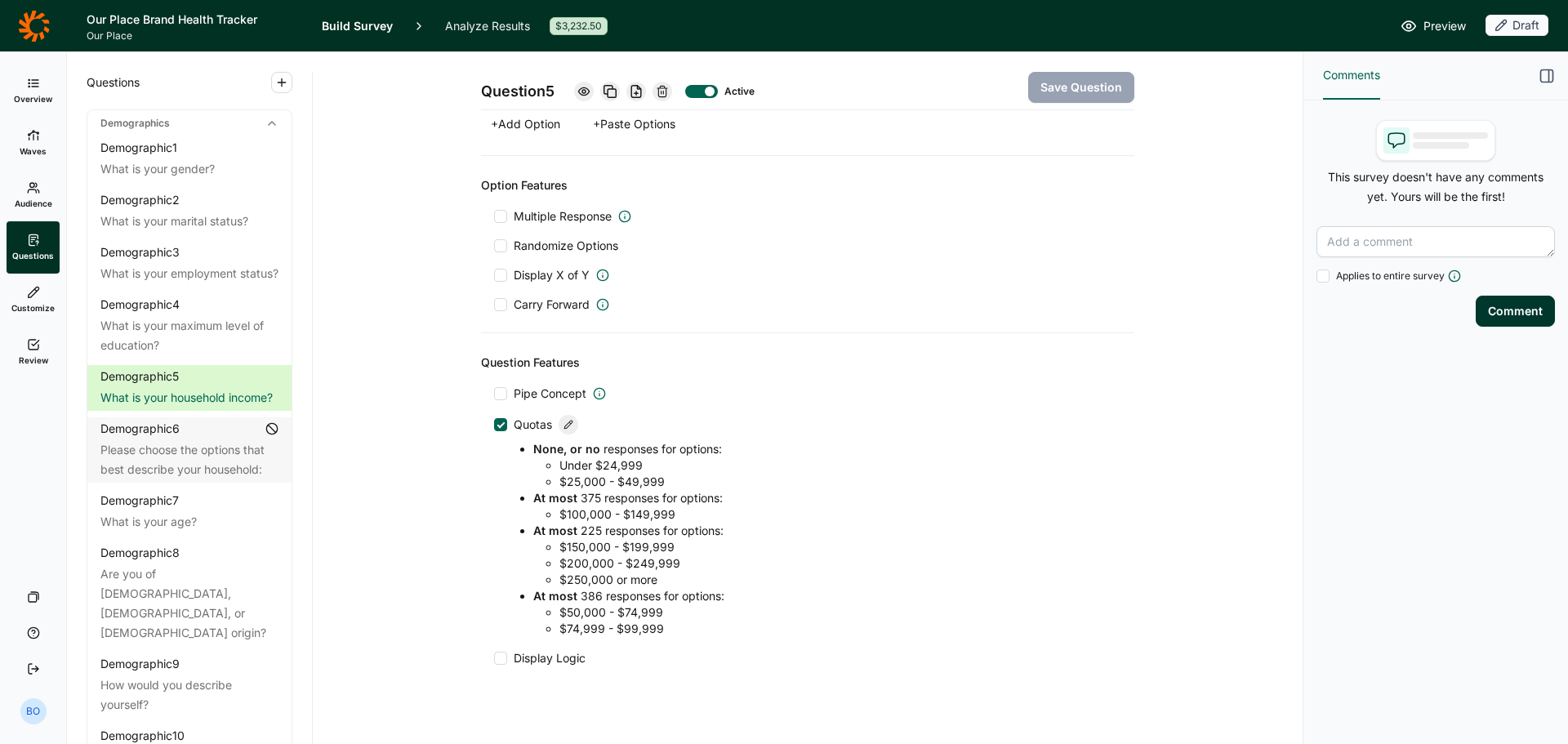
click at [564, 426] on icon at bounding box center [568, 424] width 10 height 10
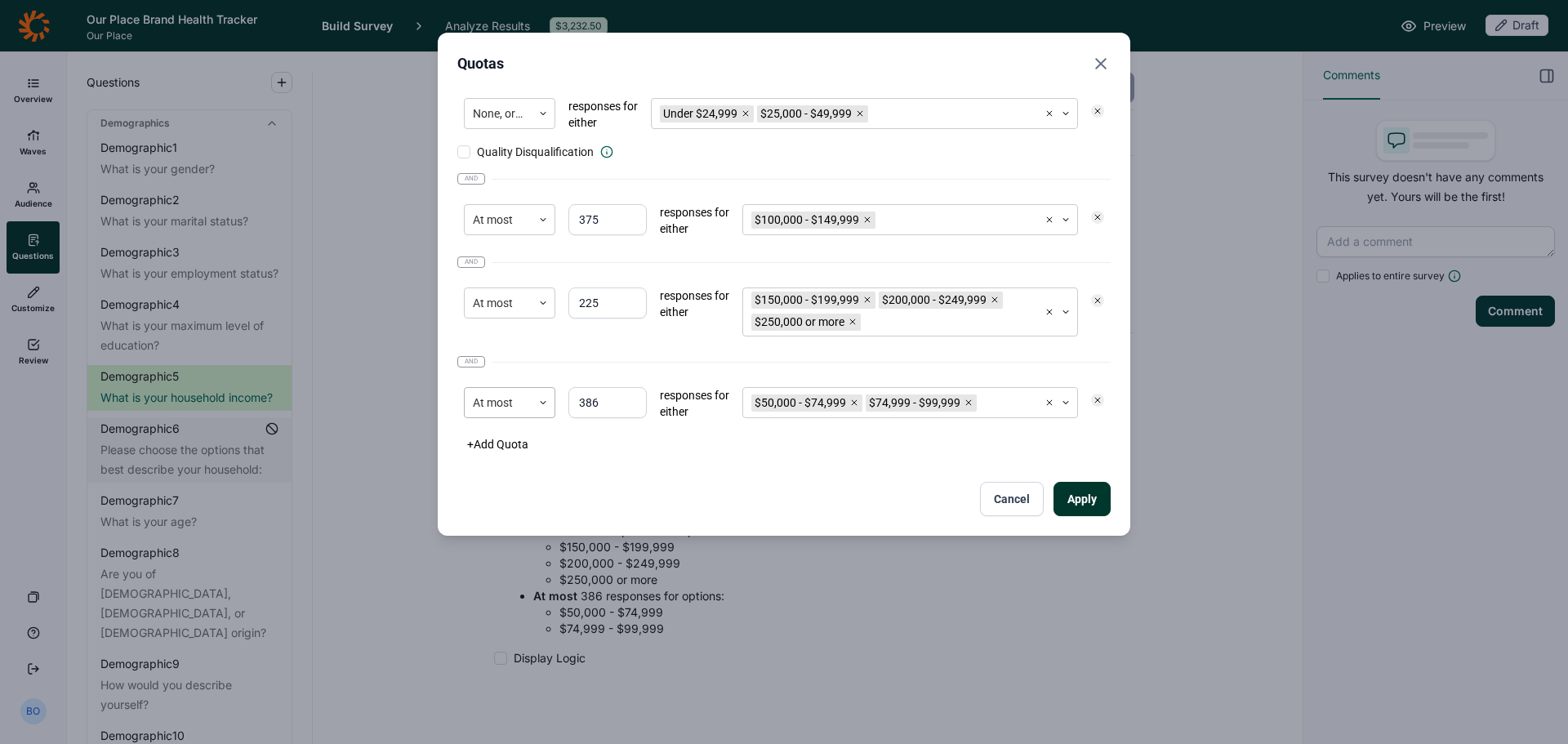
drag, startPoint x: 618, startPoint y: 395, endPoint x: 545, endPoint y: 399, distance: 73.1
click at [541, 401] on div "At most 386 responses for either $50,000 - $74,999 $74,999 - $99,999" at bounding box center [783, 403] width 653 height 46
type input "375"
click at [1090, 489] on button "Apply" at bounding box center [1082, 499] width 57 height 34
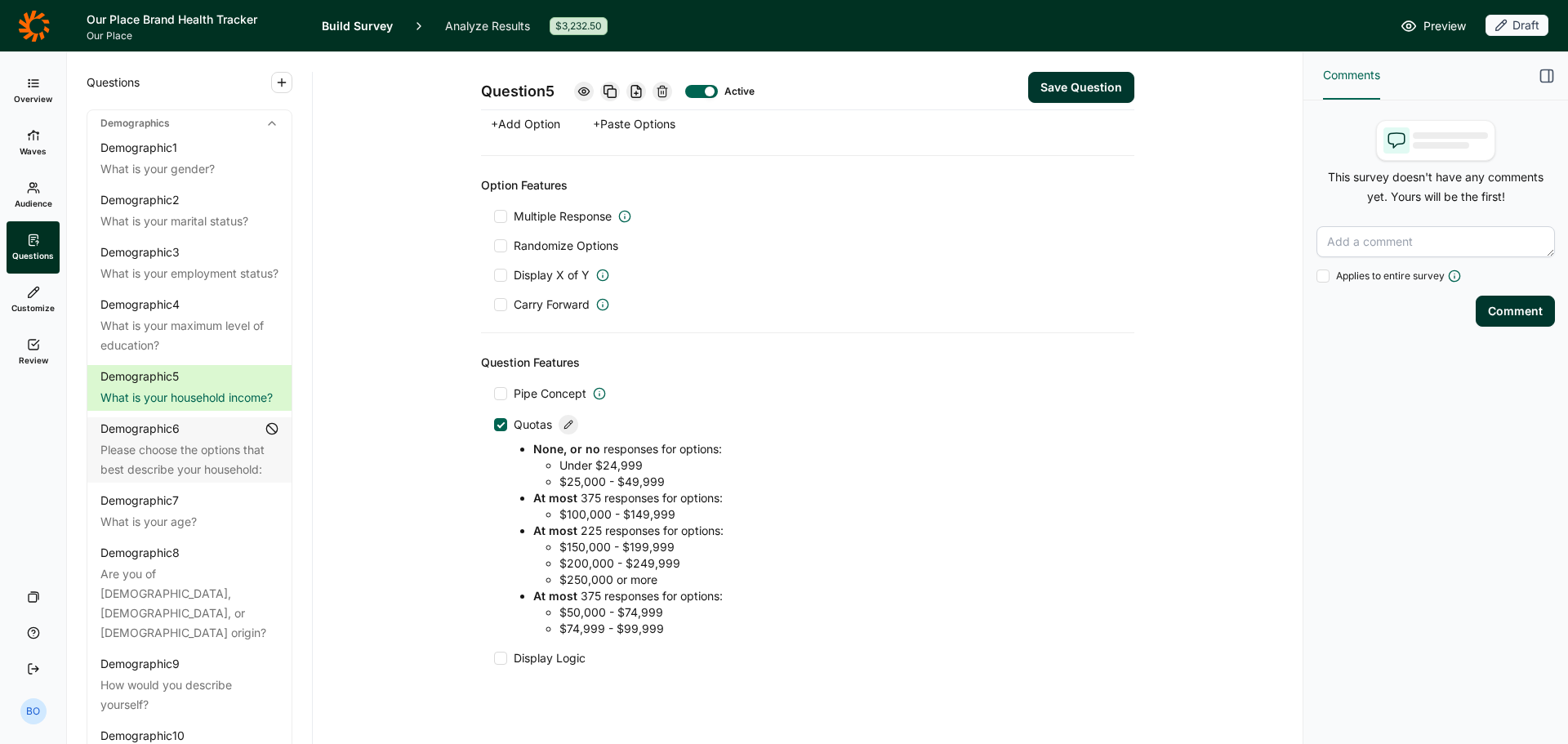
click at [1108, 86] on button "Save Question" at bounding box center [1081, 87] width 106 height 31
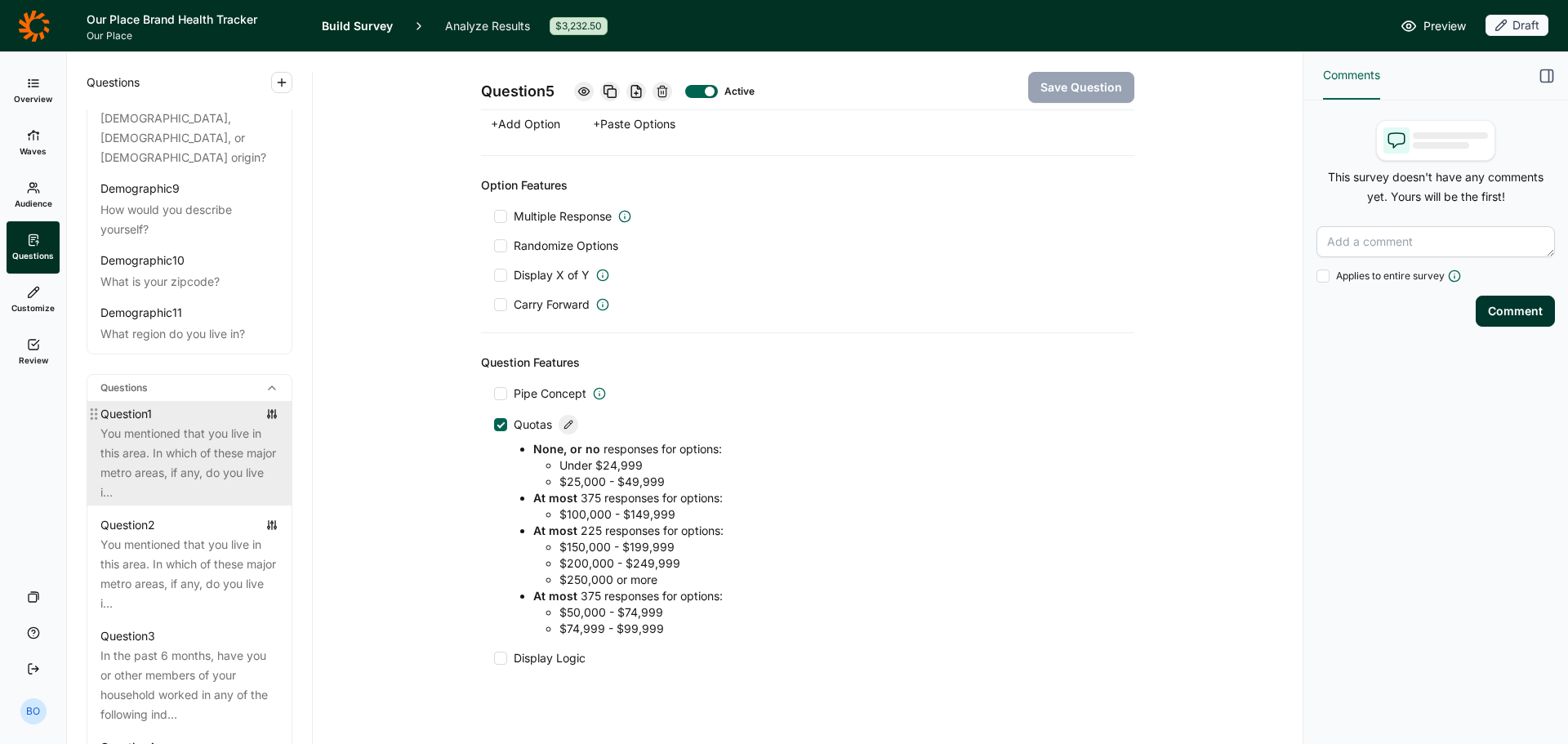
scroll to position [490, 0]
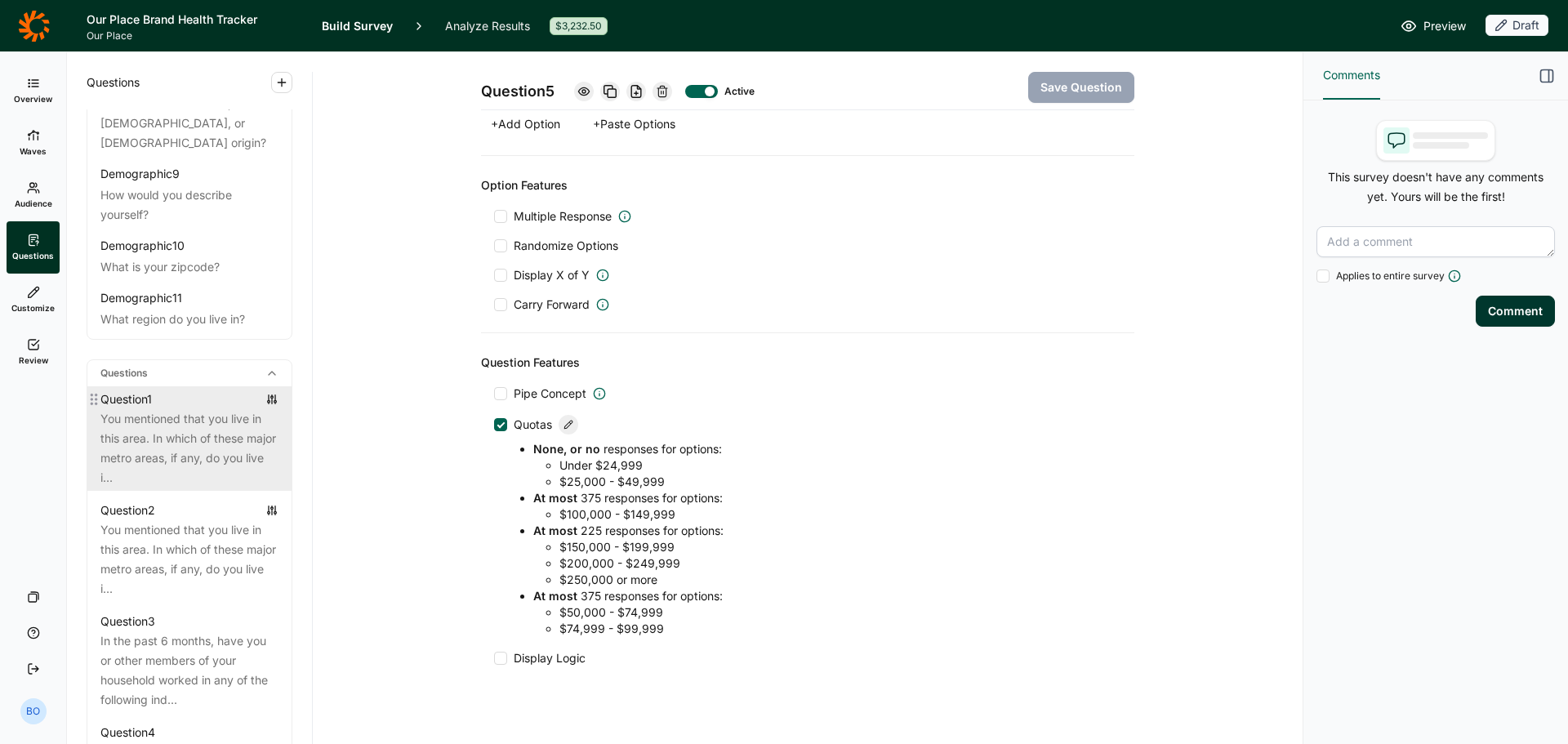
click at [182, 480] on div "You mentioned that you live in this area. In which of these major metro areas, …" at bounding box center [189, 449] width 178 height 79
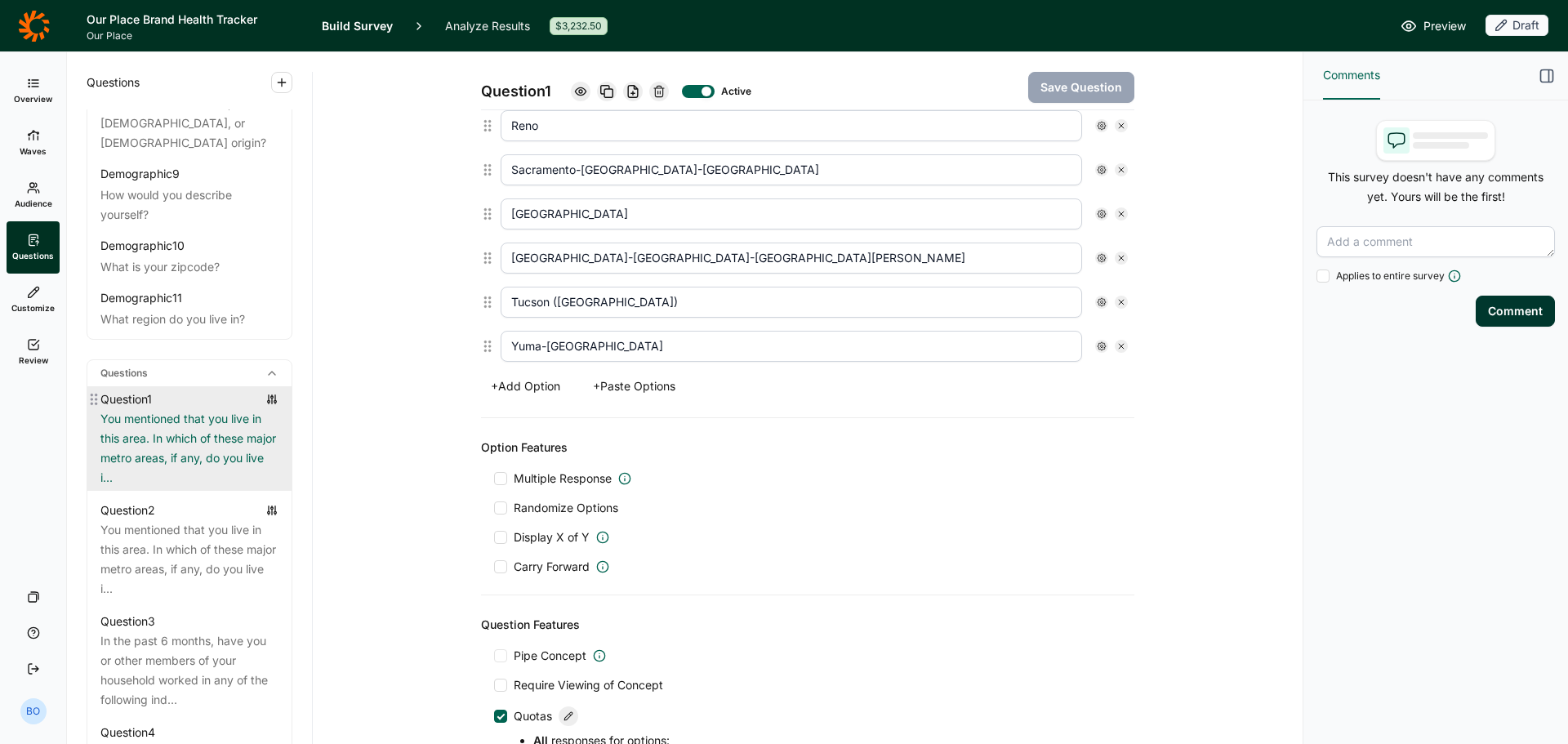
scroll to position [804, 0]
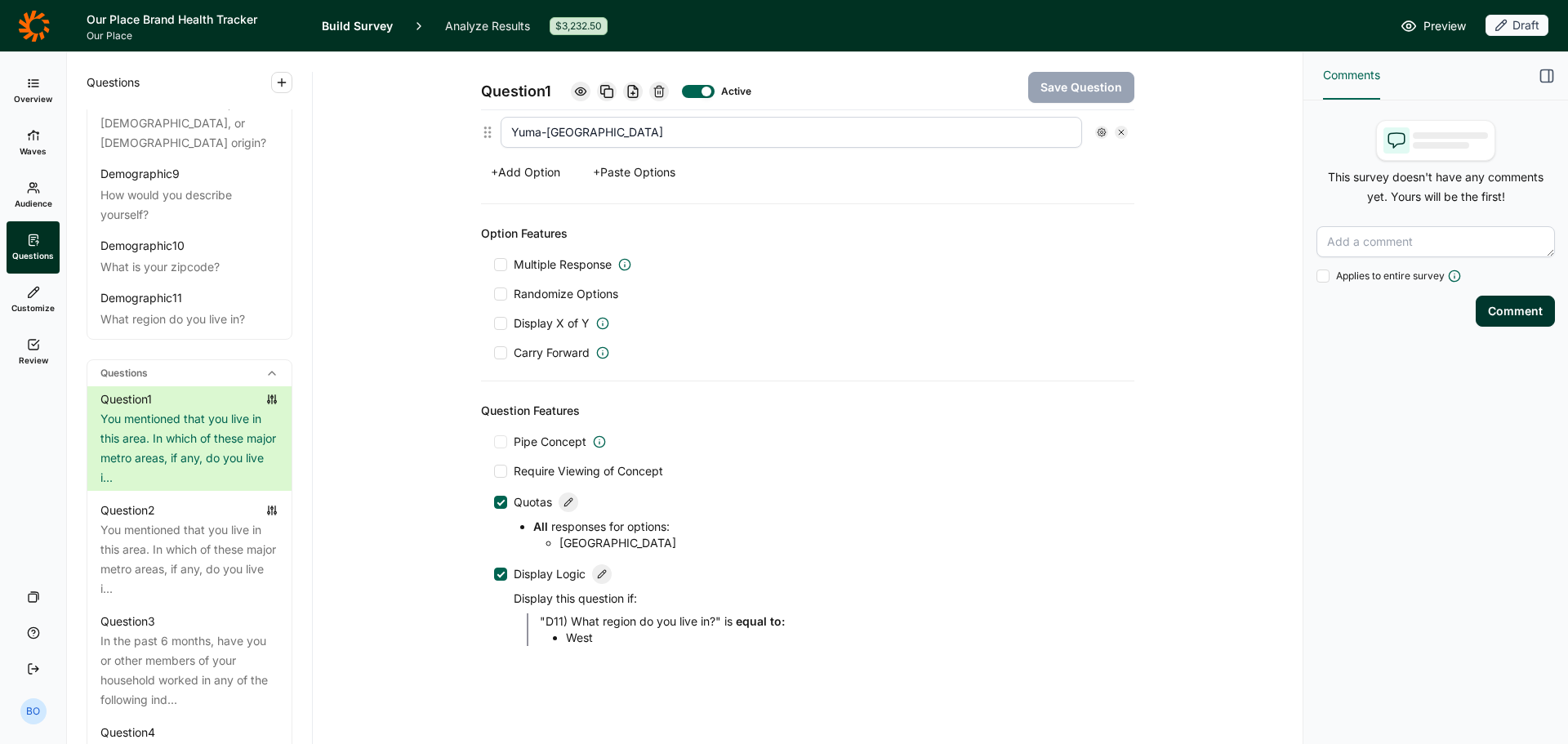
click at [497, 499] on div at bounding box center [501, 502] width 8 height 8
click at [494, 503] on input "Quotas" at bounding box center [494, 503] width 0 height 0
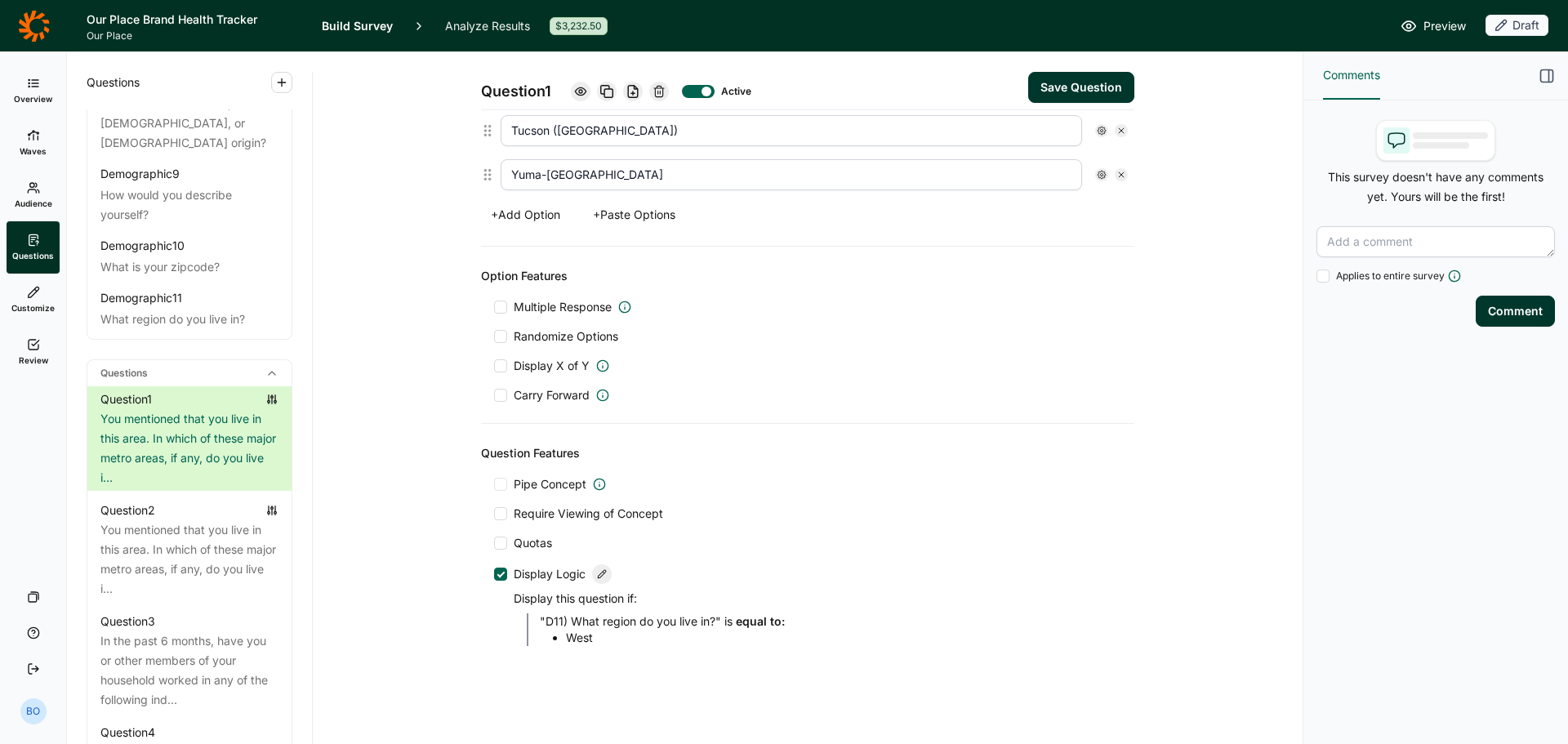
click at [1083, 91] on button "Save Question" at bounding box center [1081, 87] width 106 height 31
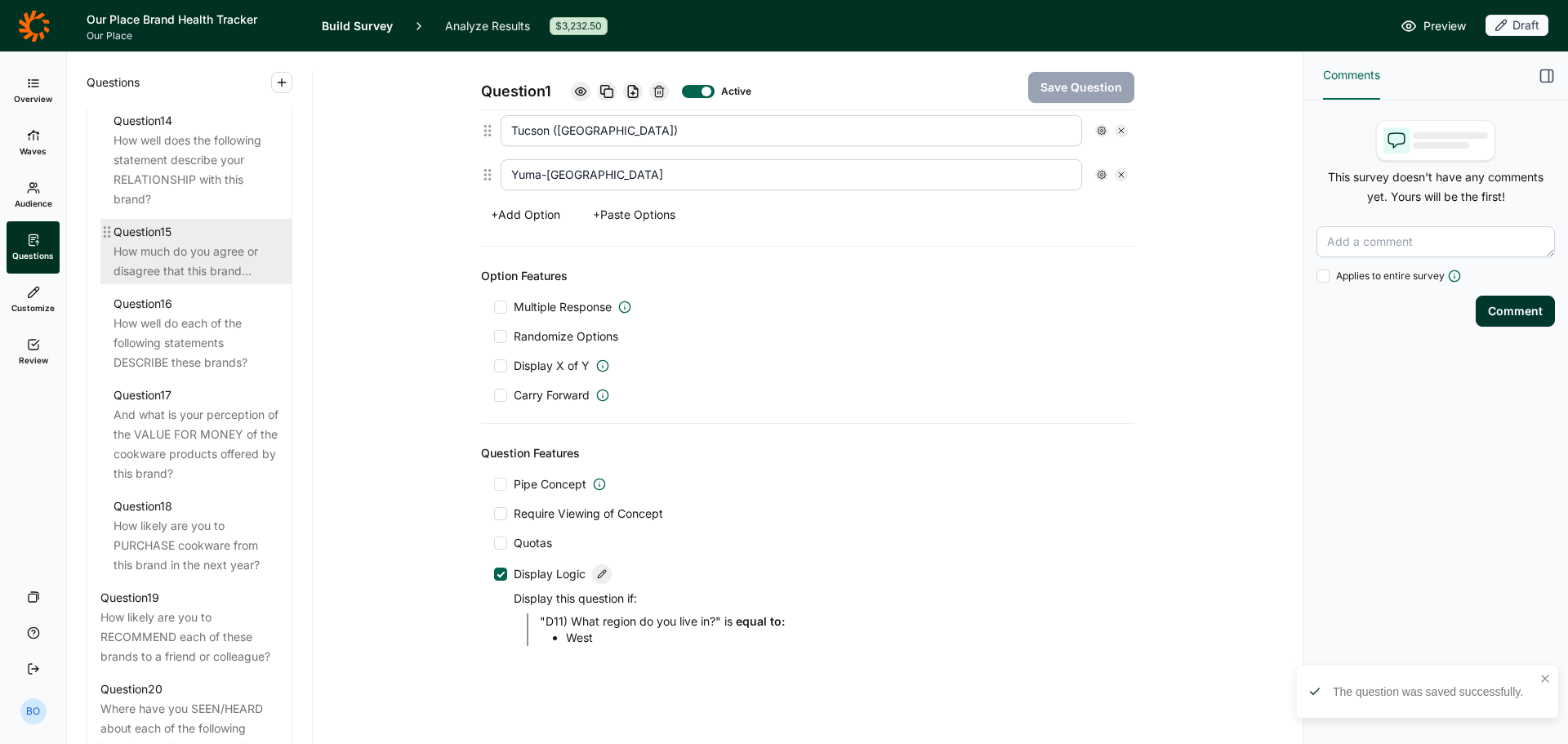
scroll to position [2369, 0]
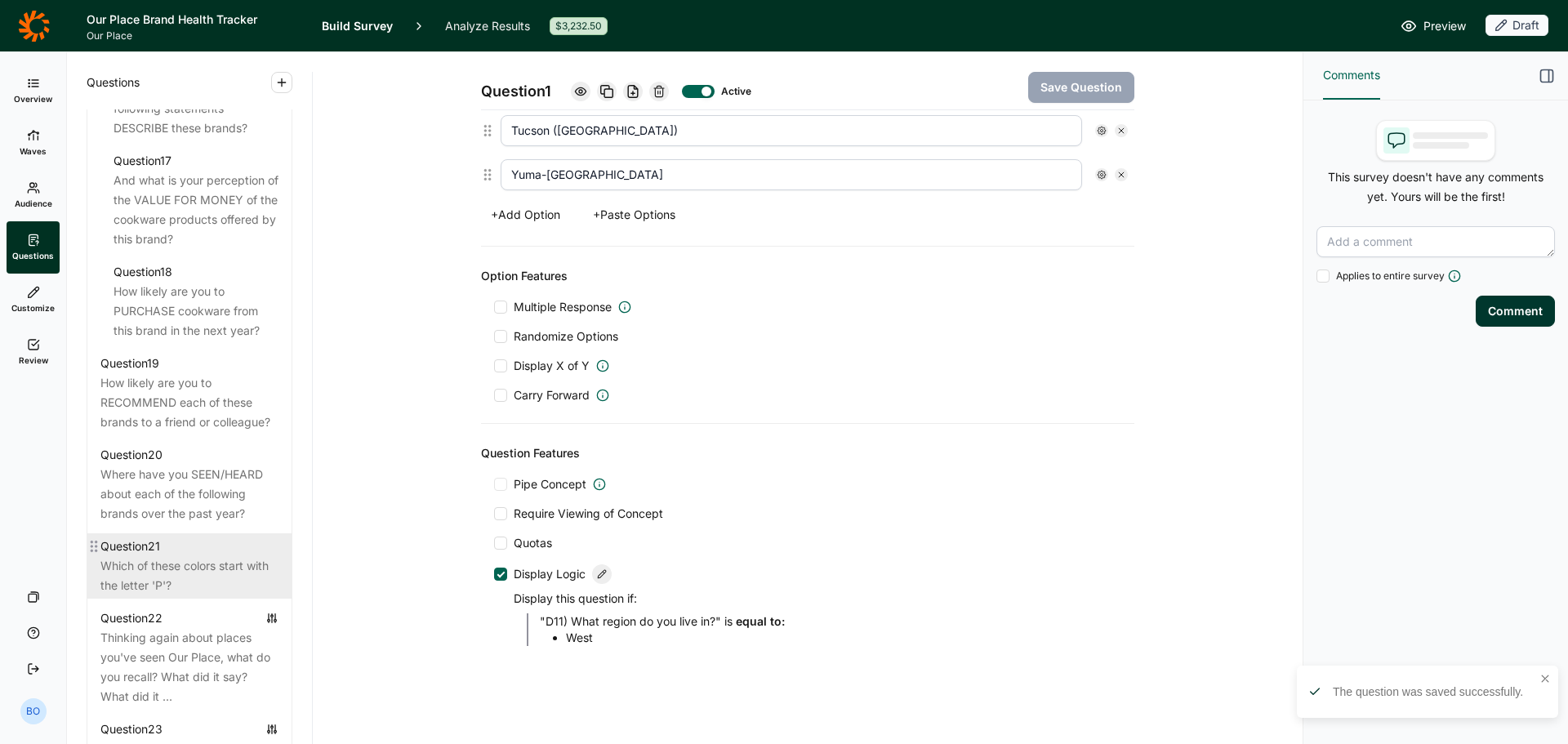
click at [168, 595] on div "Which of these colors start with the letter 'P'?" at bounding box center [189, 576] width 178 height 39
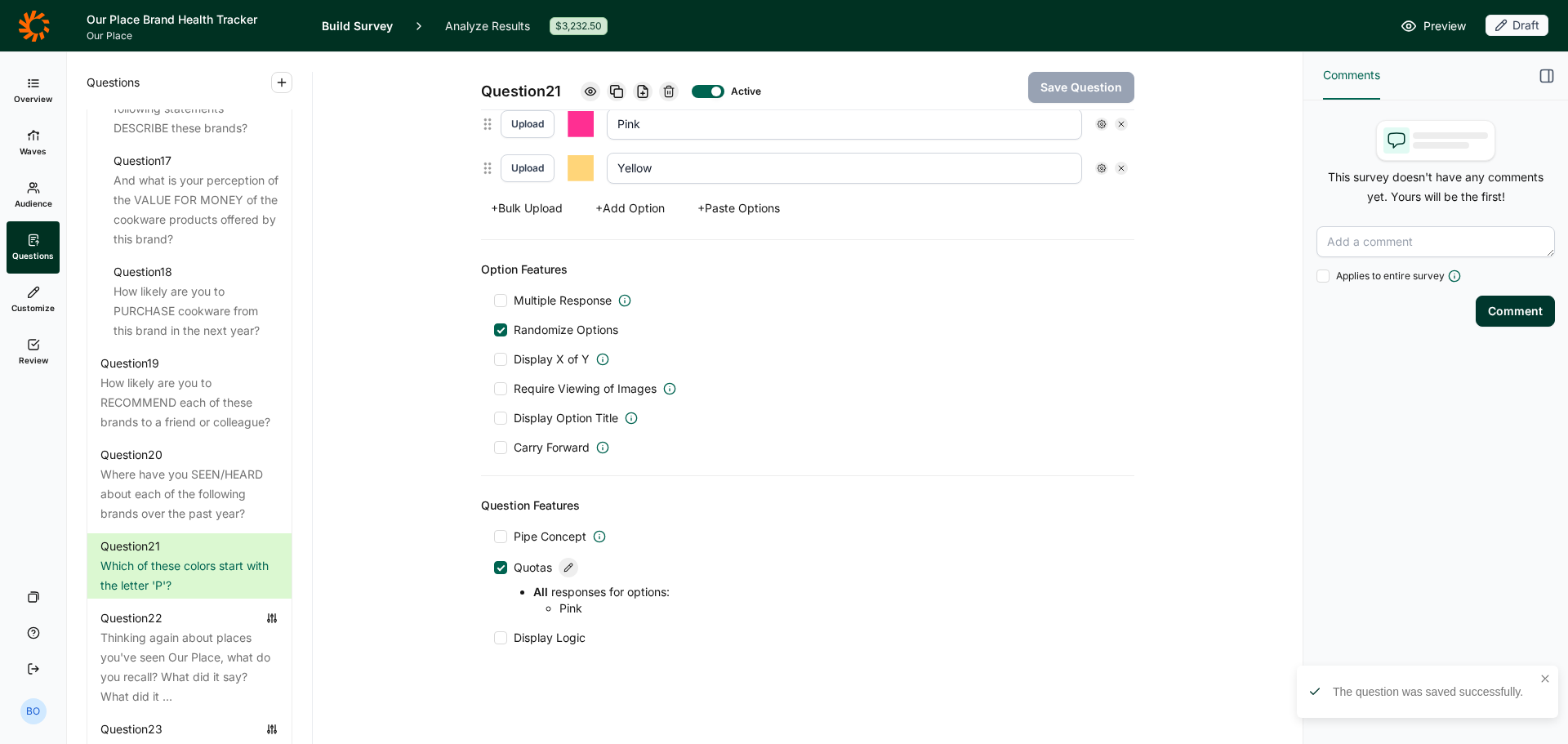
click at [497, 569] on div at bounding box center [501, 567] width 8 height 8
click at [494, 567] on input "Quotas" at bounding box center [494, 567] width 0 height 0
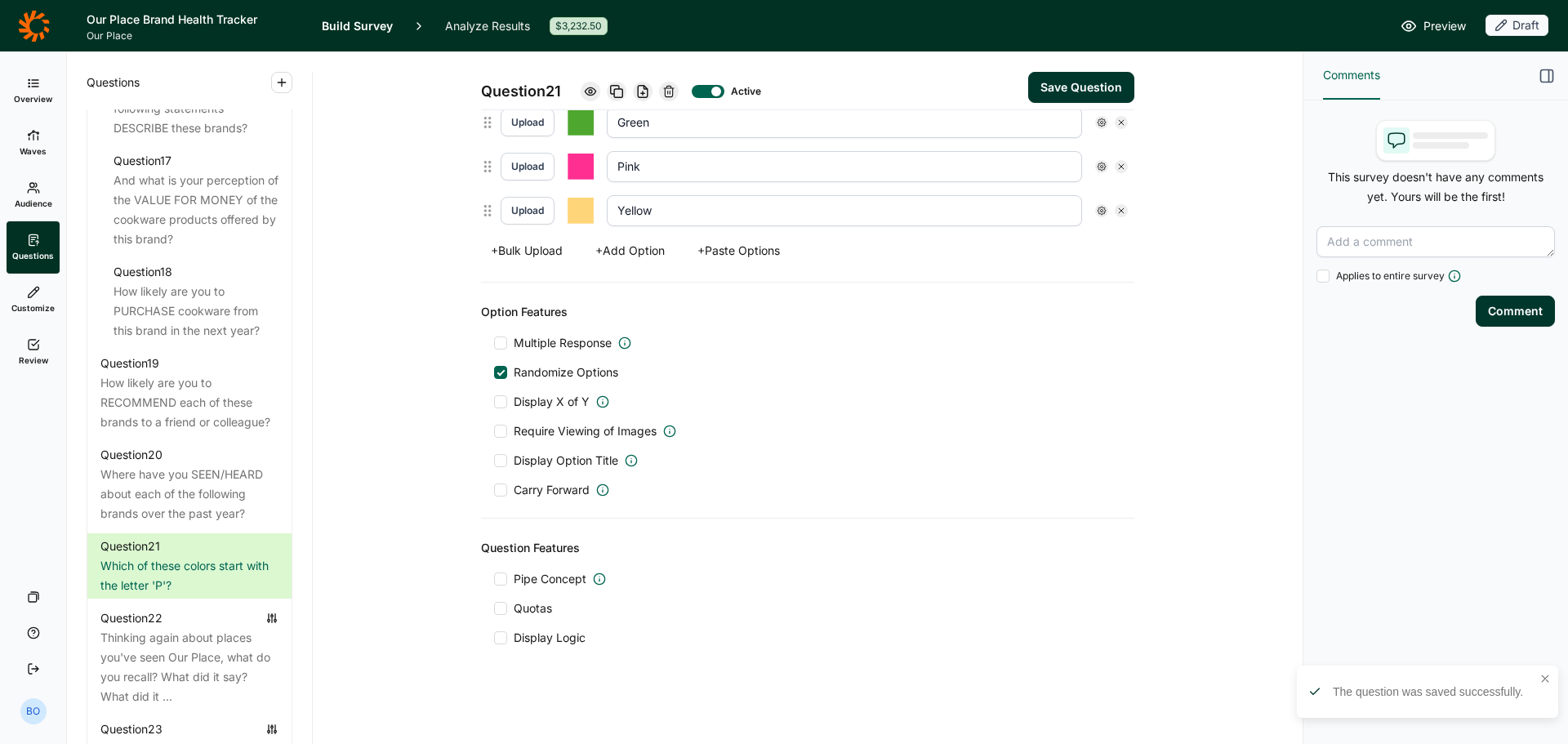
click at [1060, 88] on button "Save Question" at bounding box center [1081, 87] width 106 height 31
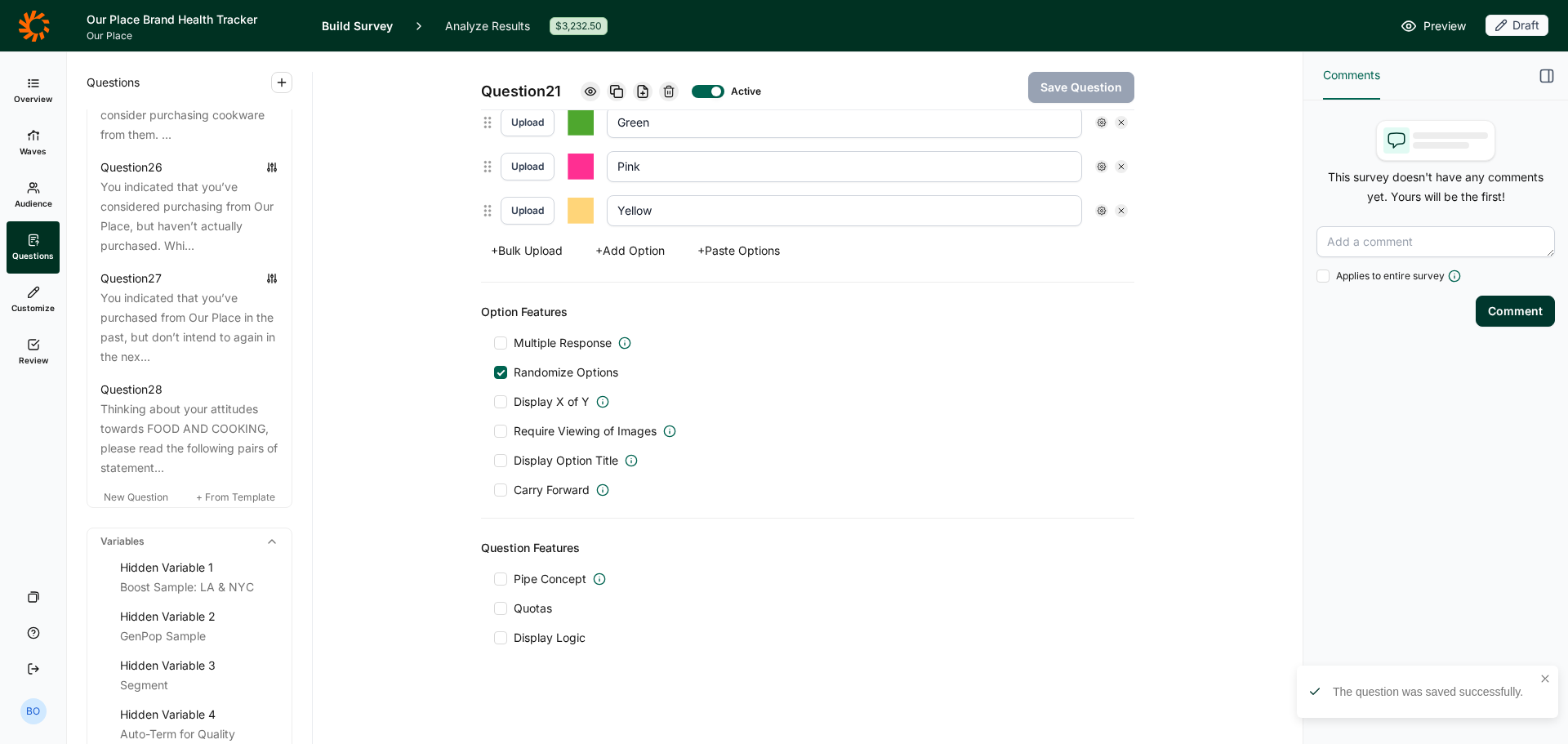
scroll to position [3230, 0]
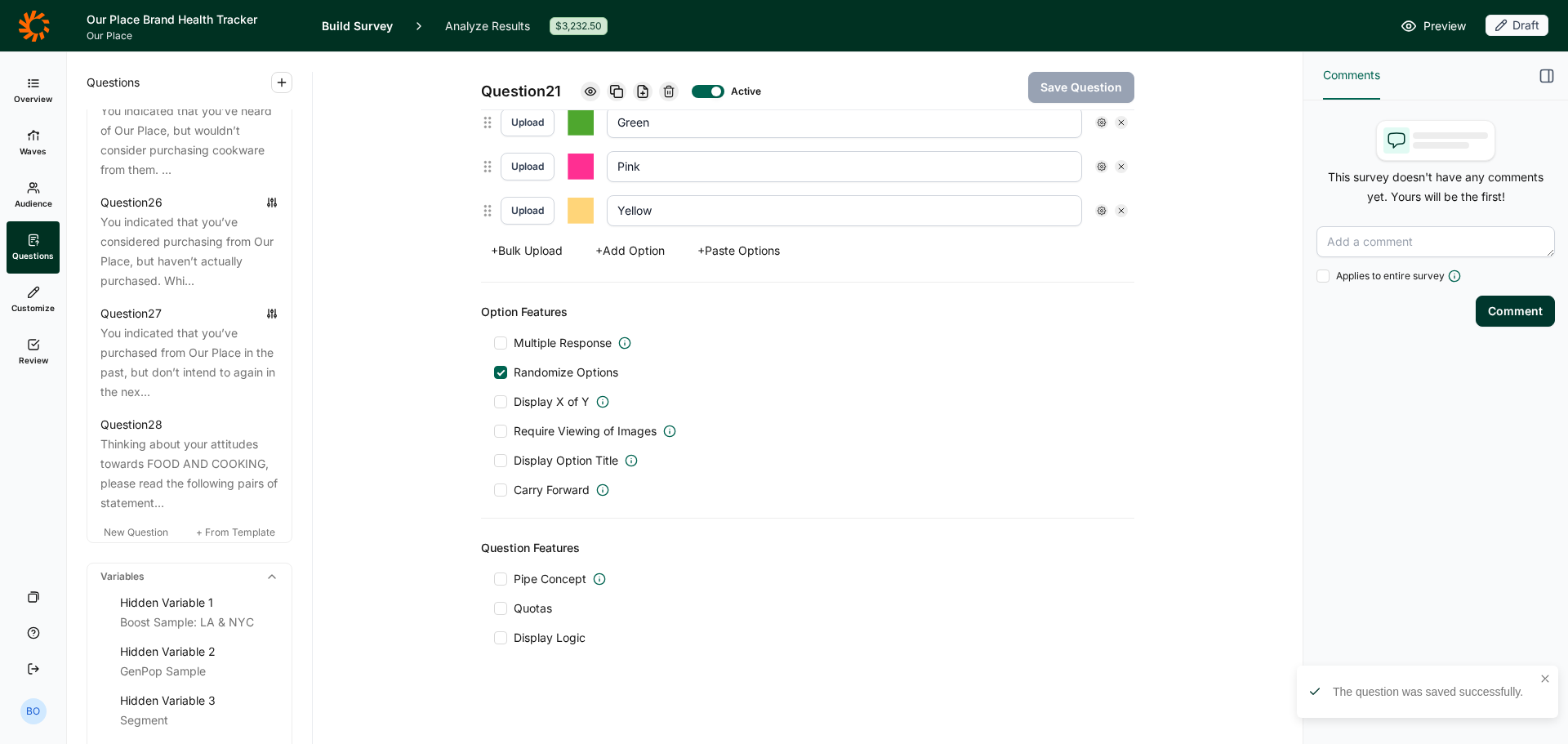
click at [31, 347] on icon at bounding box center [33, 344] width 13 height 13
